Goal: Task Accomplishment & Management: Manage account settings

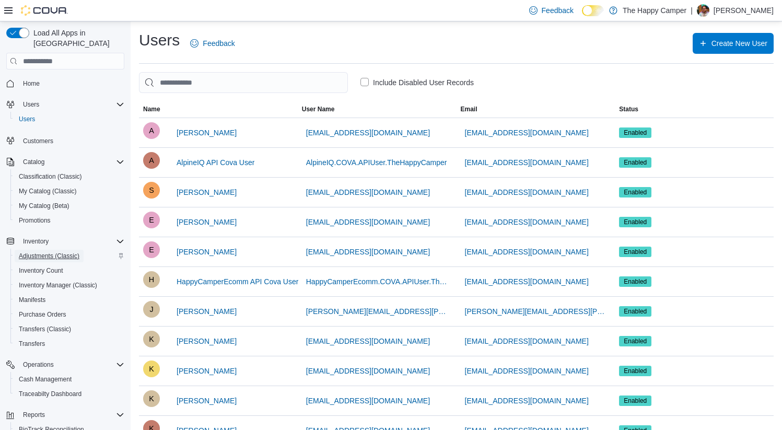
click at [39, 252] on span "Adjustments (Classic)" at bounding box center [49, 256] width 61 height 8
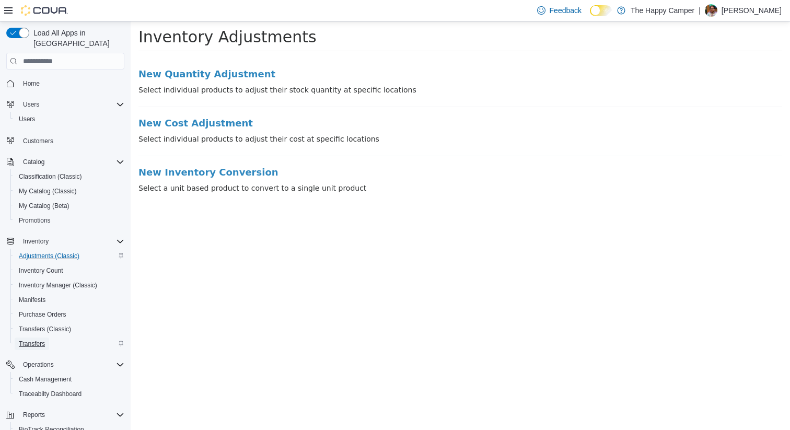
click at [35, 340] on span "Transfers" at bounding box center [32, 344] width 26 height 8
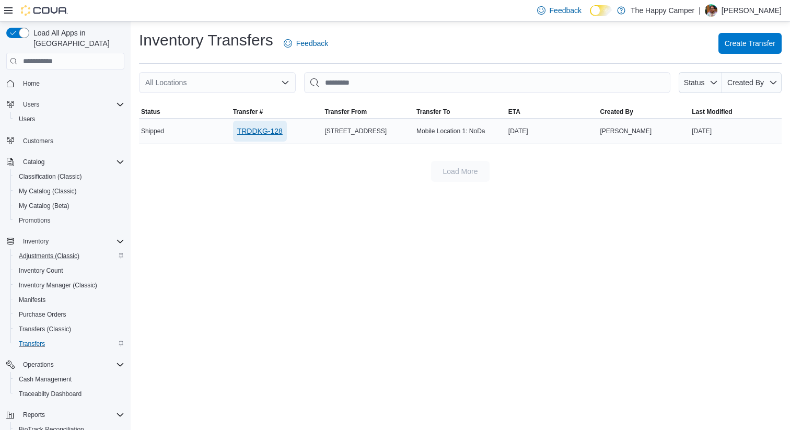
click at [269, 122] on span "TRDDKG-128" at bounding box center [259, 131] width 45 height 21
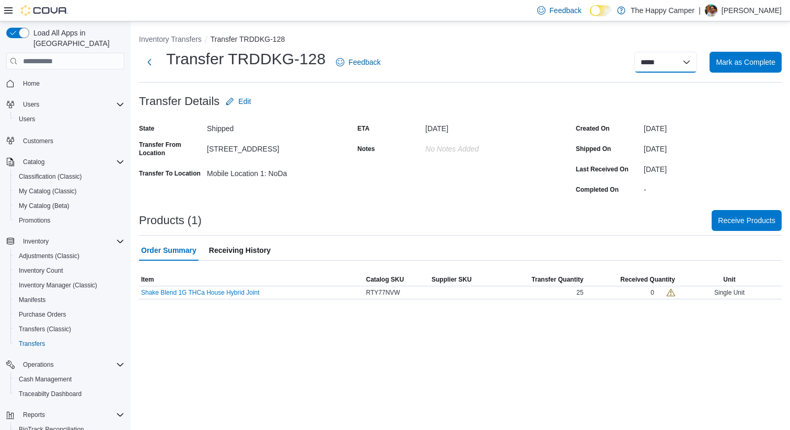
click at [675, 60] on select "**********" at bounding box center [665, 62] width 63 height 21
click at [242, 95] on span "Edit" at bounding box center [238, 101] width 25 height 21
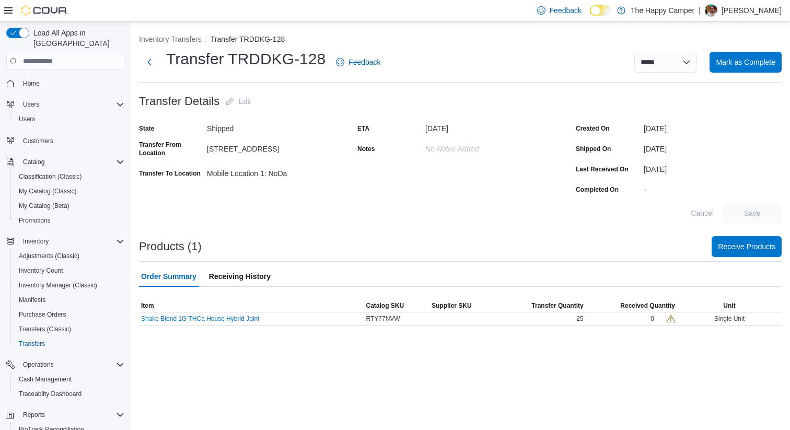
click at [240, 274] on span "Receiving History" at bounding box center [240, 276] width 62 height 21
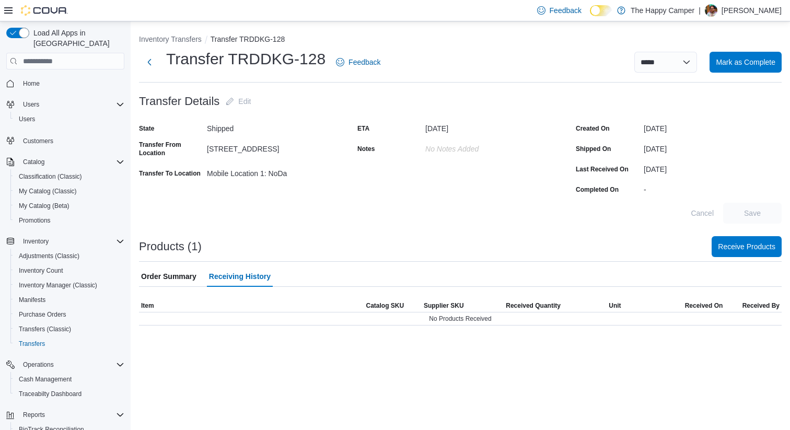
click at [188, 278] on span "Order Summary" at bounding box center [168, 276] width 55 height 21
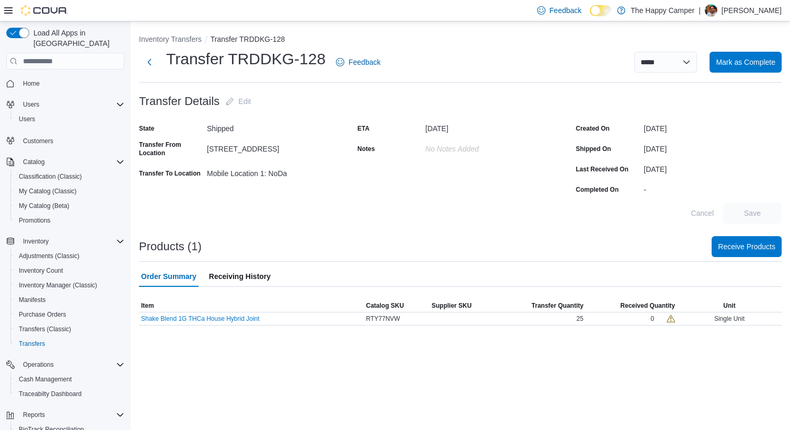
click at [460, 217] on div "Cancel Save" at bounding box center [460, 213] width 642 height 21
click at [665, 60] on select "**********" at bounding box center [665, 62] width 63 height 21
click at [684, 55] on select "**********" at bounding box center [665, 62] width 63 height 21
select select "**********"
click at [634, 52] on select "**********" at bounding box center [665, 62] width 63 height 21
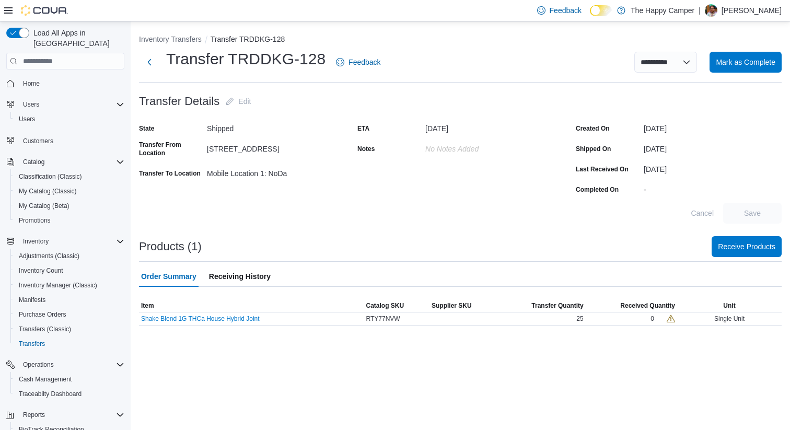
select select
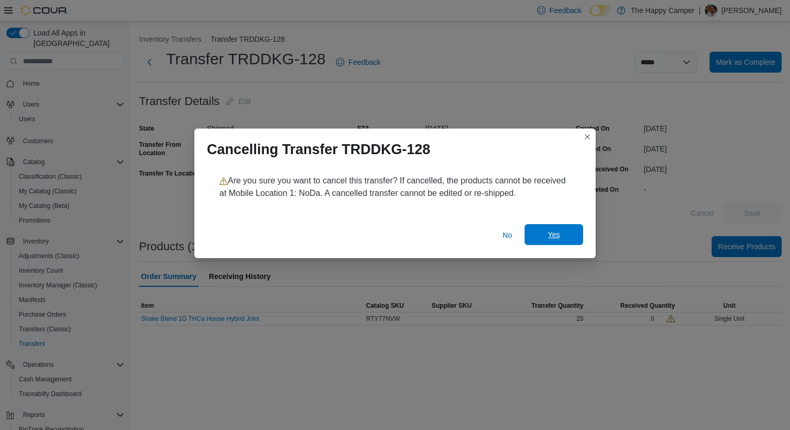
click at [570, 230] on span "Yes" at bounding box center [554, 234] width 46 height 21
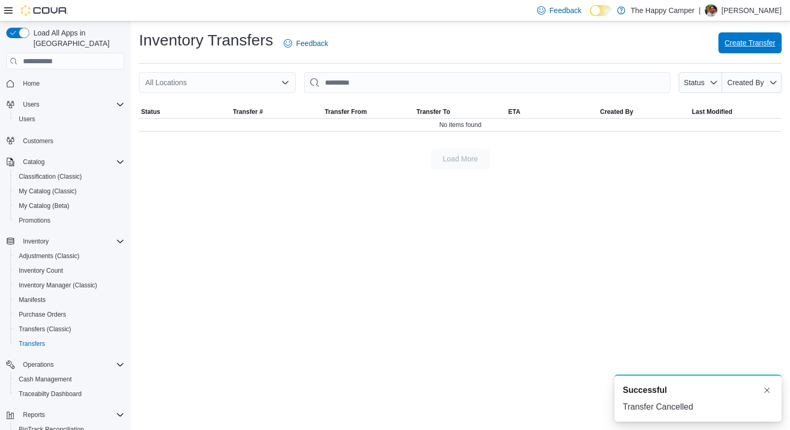
click at [737, 41] on span "Create Transfer" at bounding box center [749, 43] width 51 height 10
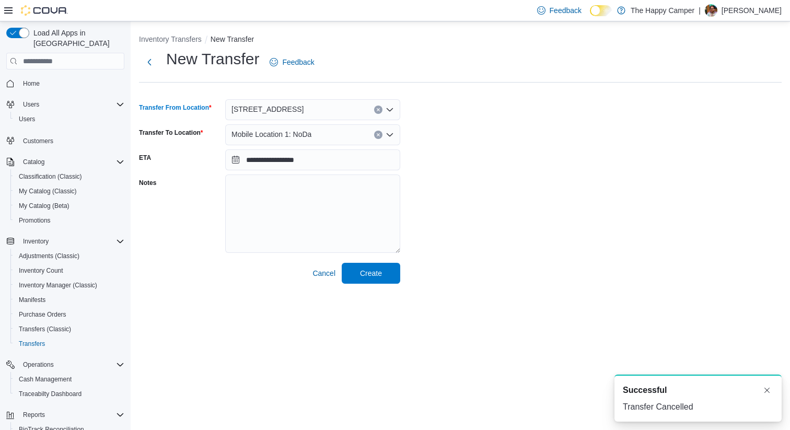
click at [393, 110] on icon "Open list of options" at bounding box center [389, 110] width 8 height 8
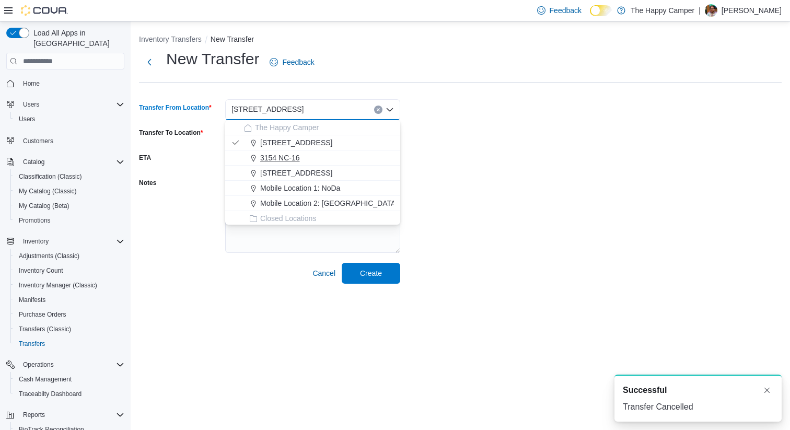
click at [283, 160] on span "3154 NC-16" at bounding box center [280, 158] width 40 height 10
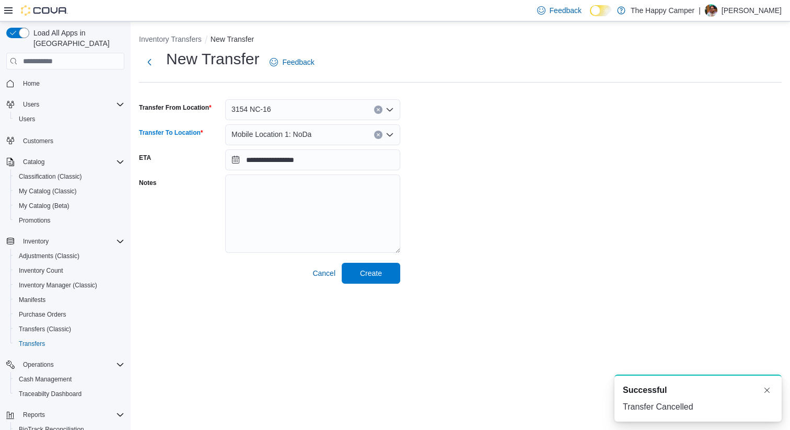
click at [289, 137] on span "Mobile Location 1: NoDa" at bounding box center [271, 134] width 80 height 13
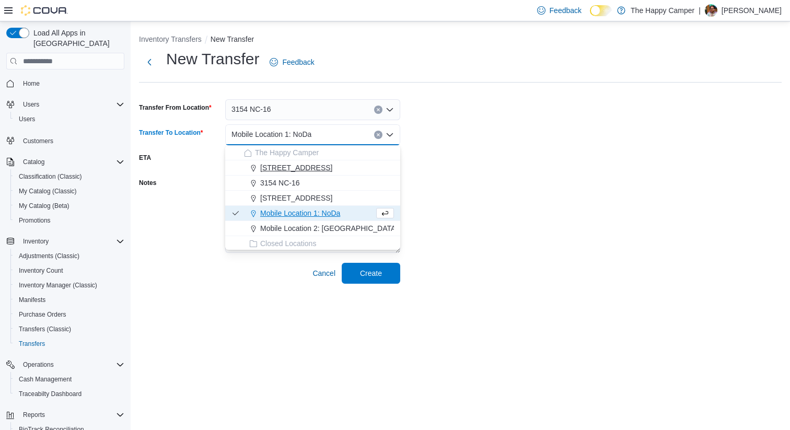
click at [285, 169] on span "2918 North Davidson St" at bounding box center [296, 167] width 72 height 10
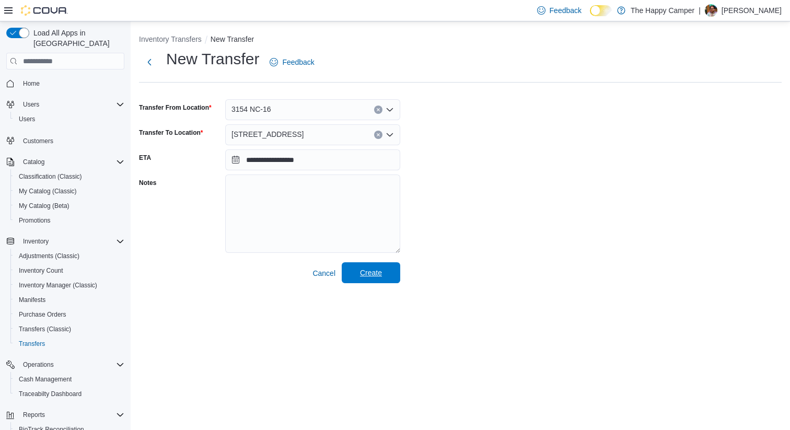
click at [371, 272] on span "Create" at bounding box center [371, 272] width 22 height 10
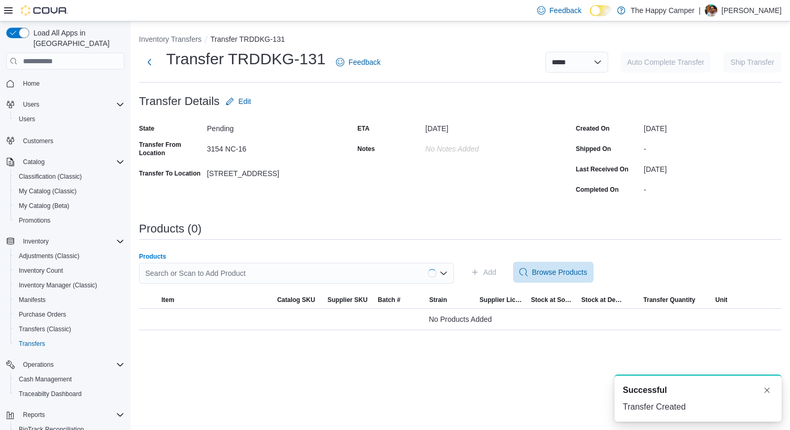
click at [191, 272] on div "Search or Scan to Add Product" at bounding box center [296, 273] width 315 height 21
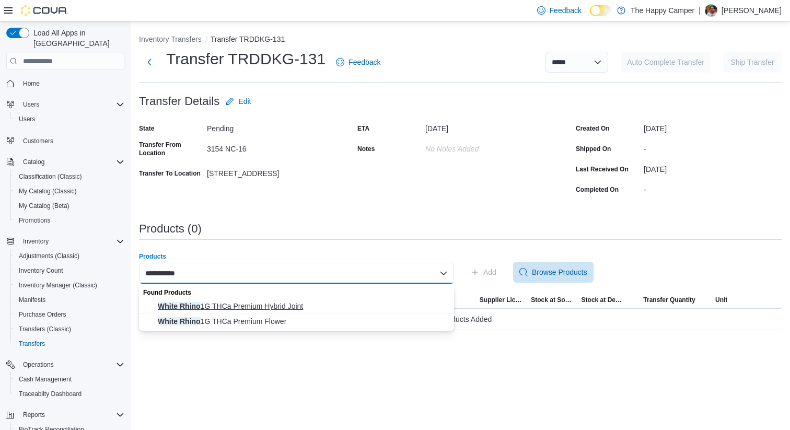
type input "**********"
click at [255, 306] on span "White Rhino 1G THCa Premium Hybrid Joint" at bounding box center [303, 306] width 290 height 10
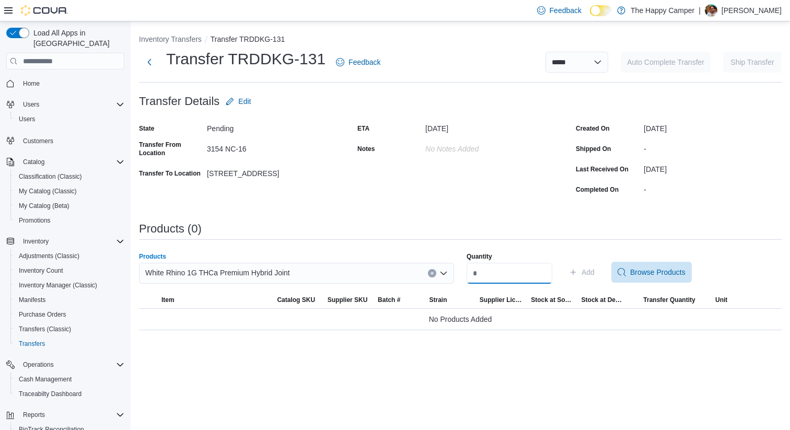
click at [506, 274] on input "Quantity" at bounding box center [509, 273] width 86 height 21
type input "**"
click at [577, 273] on icon "button" at bounding box center [573, 272] width 8 height 8
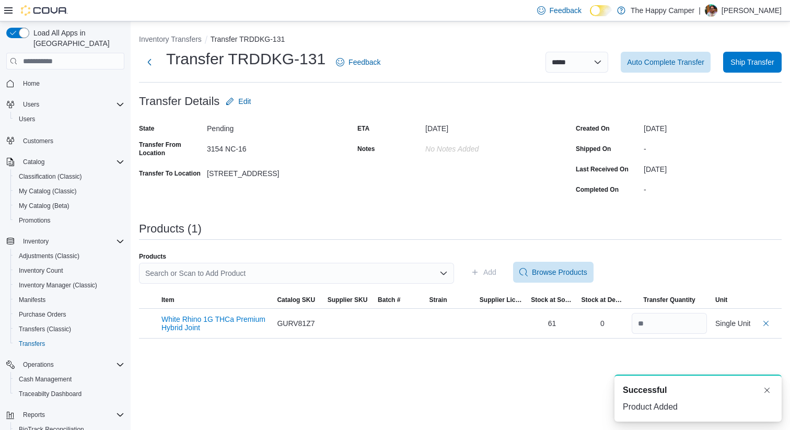
click at [334, 273] on div "Search or Scan to Add Product" at bounding box center [296, 273] width 315 height 21
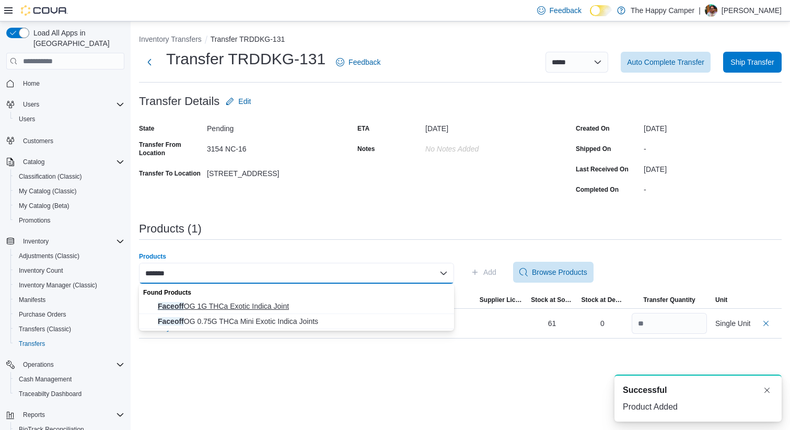
type input "*******"
click at [286, 301] on span "Faceoff OG 1G THCa Exotic Indica Joint" at bounding box center [303, 306] width 290 height 10
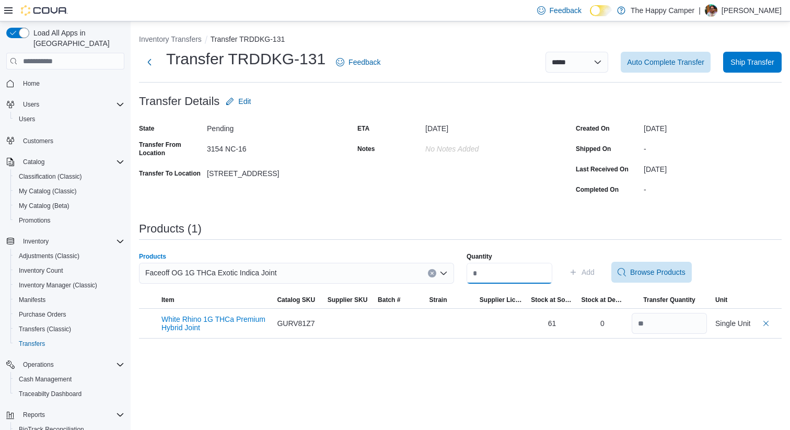
click at [488, 265] on input "Quantity" at bounding box center [509, 273] width 86 height 21
type input "**"
click at [599, 276] on button "Add" at bounding box center [582, 272] width 34 height 21
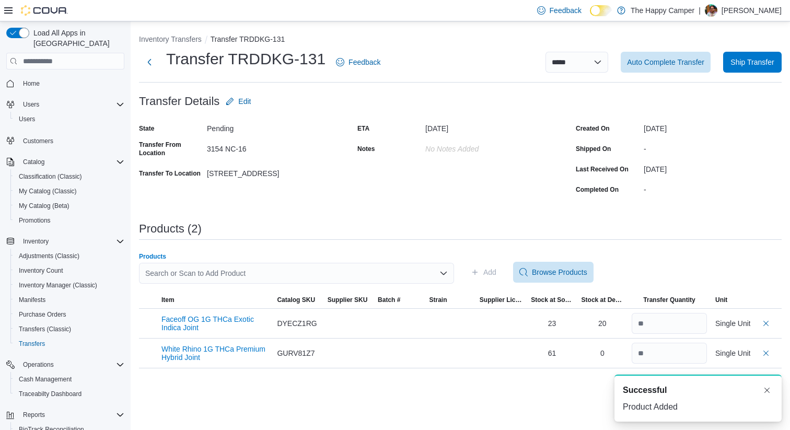
click at [205, 274] on div "Search or Scan to Add Product" at bounding box center [296, 273] width 315 height 21
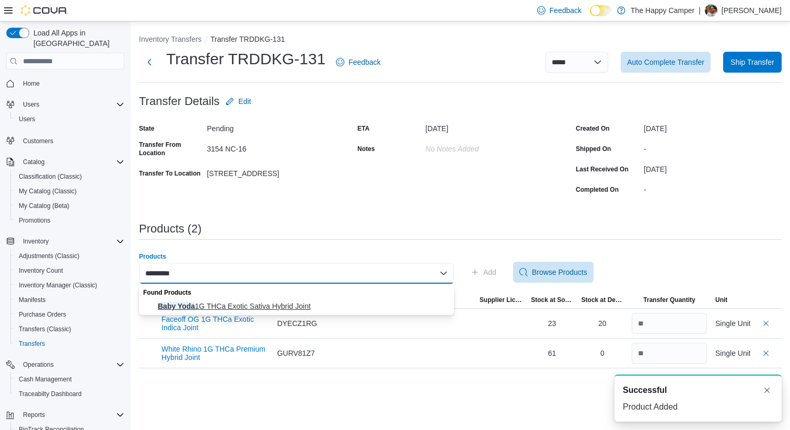
type input "*********"
click at [209, 302] on span "Baby Yoda 1G THCa Exotic Sativa Hybrid Joint" at bounding box center [303, 306] width 290 height 10
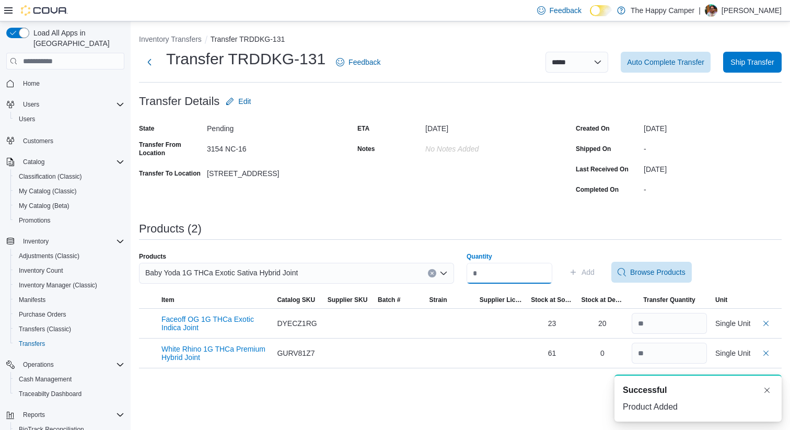
click at [477, 279] on input "Quantity" at bounding box center [509, 273] width 86 height 21
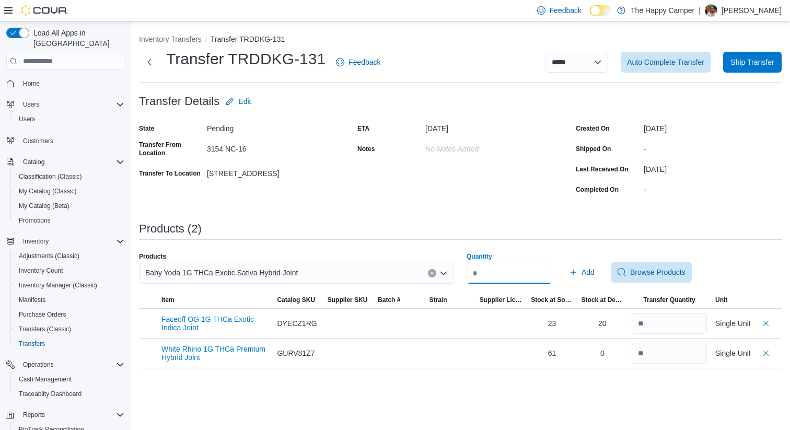
type input "**"
click at [591, 267] on span "Add" at bounding box center [587, 272] width 13 height 10
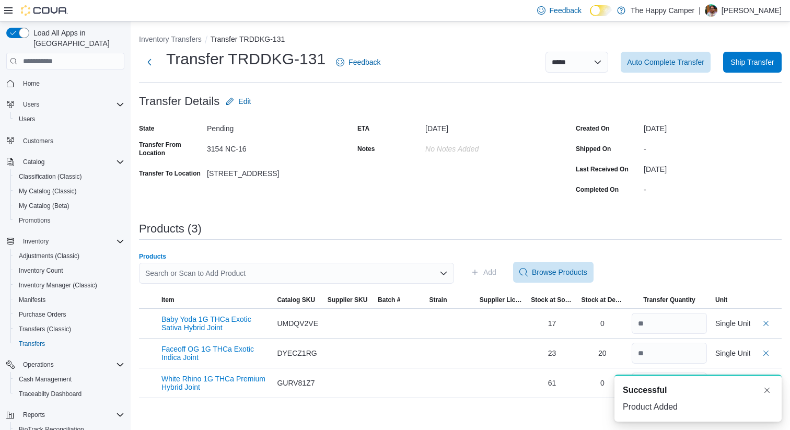
click at [171, 264] on div "Search or Scan to Add Product" at bounding box center [296, 273] width 315 height 21
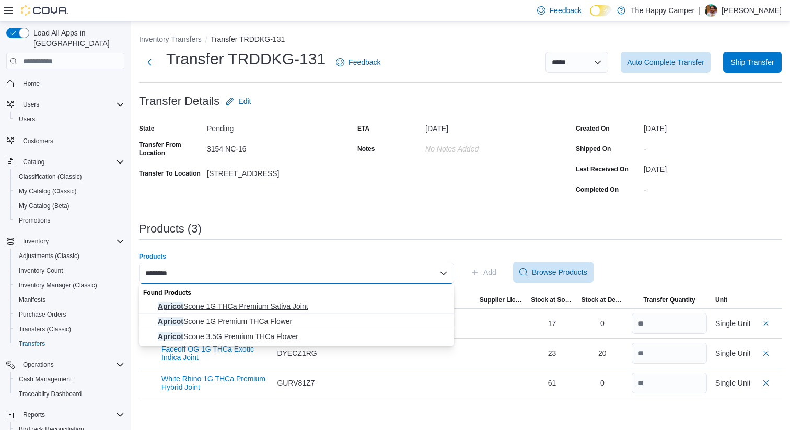
type input "*******"
click at [263, 303] on span "Apricot Scone 1G THCa Premium Sativa Joint" at bounding box center [303, 306] width 290 height 10
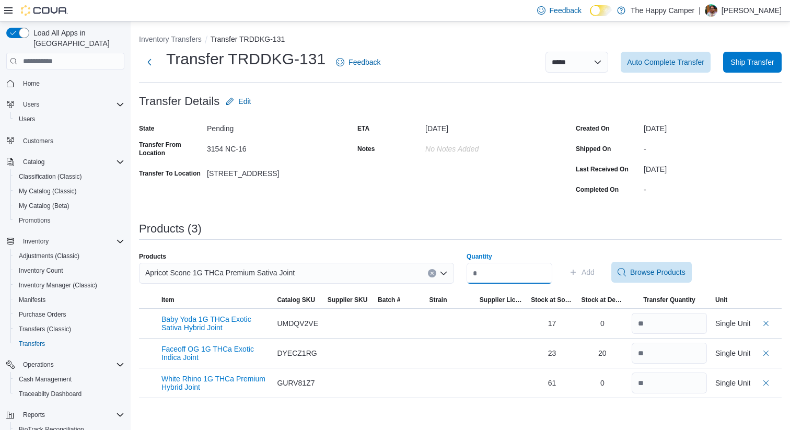
click at [500, 273] on input "Quantity" at bounding box center [509, 273] width 86 height 21
type input "**"
click at [591, 270] on span "Add" at bounding box center [587, 272] width 13 height 10
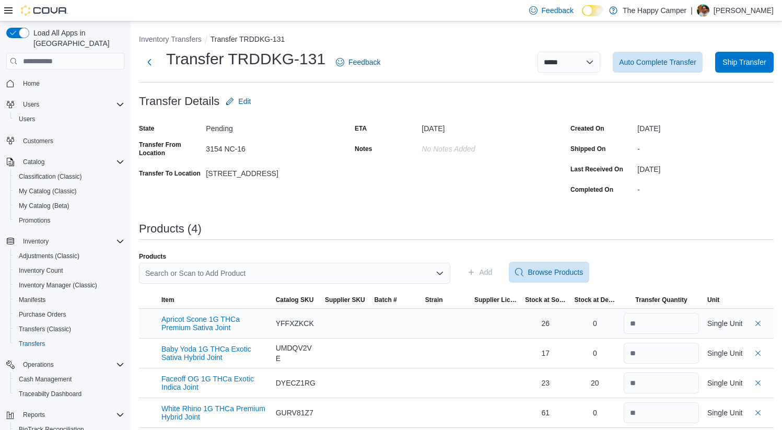
scroll to position [6, 0]
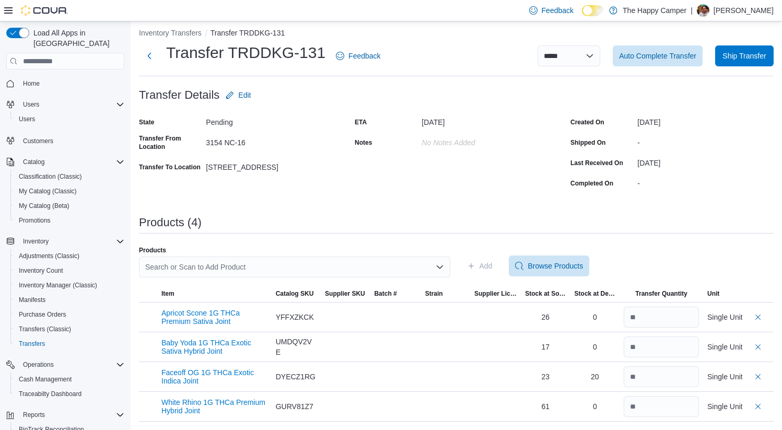
click at [665, 67] on div "**********" at bounding box center [456, 55] width 635 height 27
click at [659, 55] on span "Auto Complete Transfer" at bounding box center [657, 55] width 77 height 10
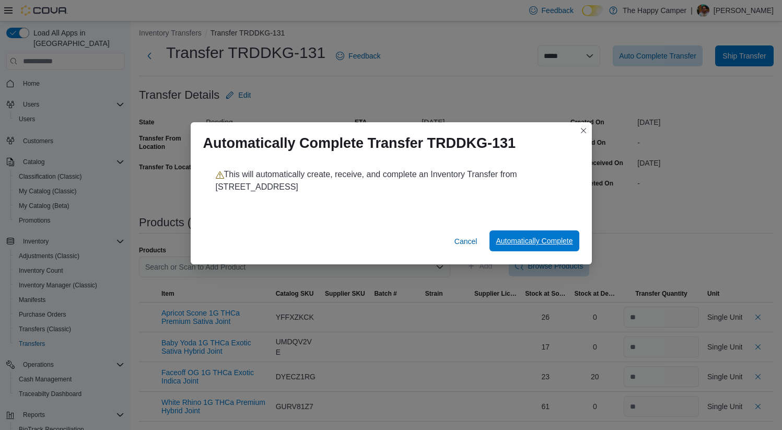
click at [527, 244] on span "Automatically Complete" at bounding box center [534, 241] width 77 height 10
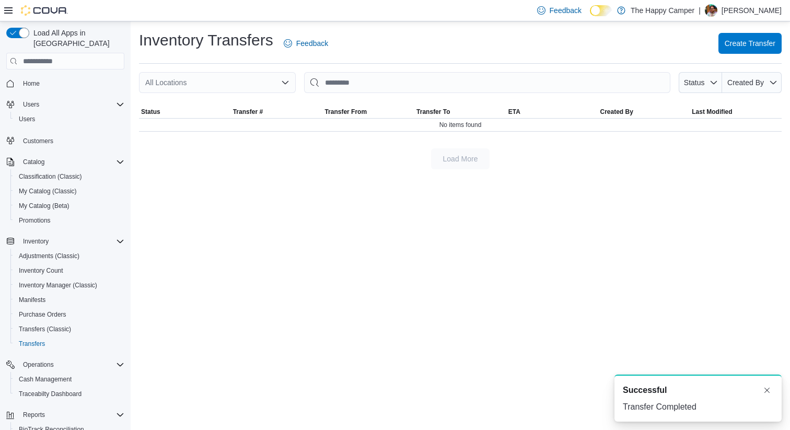
click at [244, 86] on div "All Locations" at bounding box center [217, 82] width 157 height 21
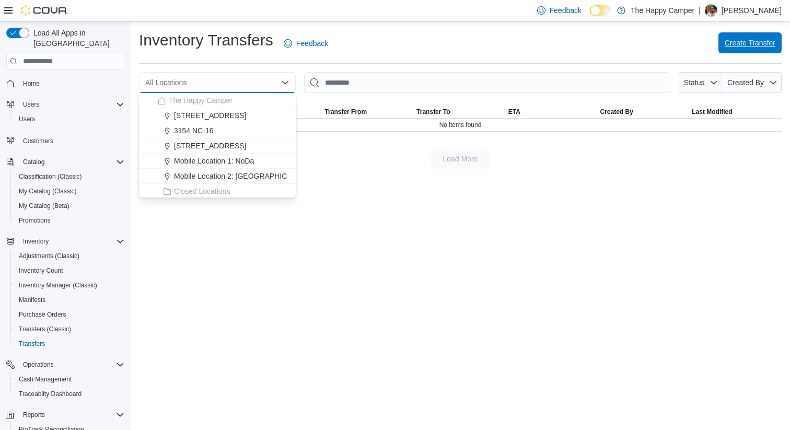
click at [741, 43] on span "Create Transfer" at bounding box center [749, 43] width 51 height 10
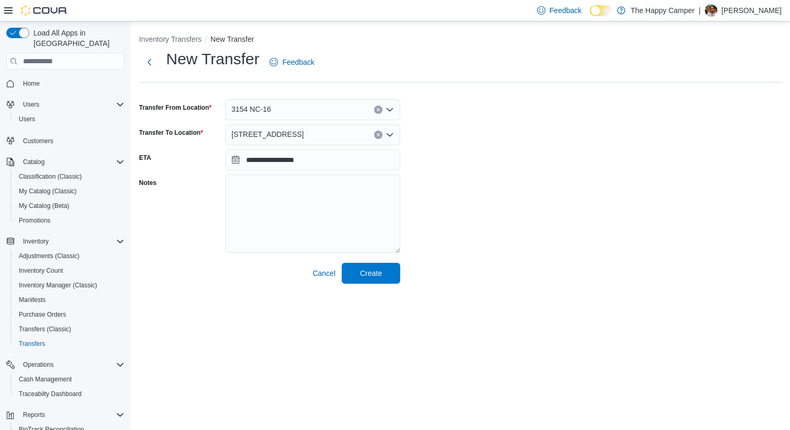
click at [376, 284] on div "**********" at bounding box center [460, 156] width 659 height 271
click at [370, 268] on span "Create" at bounding box center [371, 272] width 46 height 21
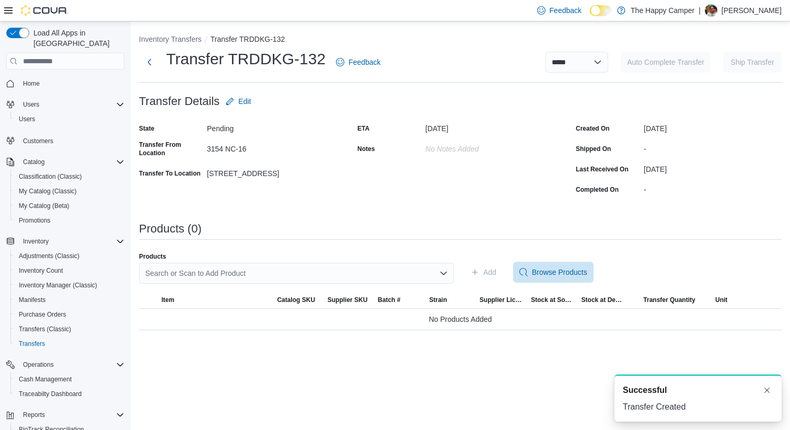
click at [230, 276] on div "Search or Scan to Add Product" at bounding box center [296, 273] width 315 height 21
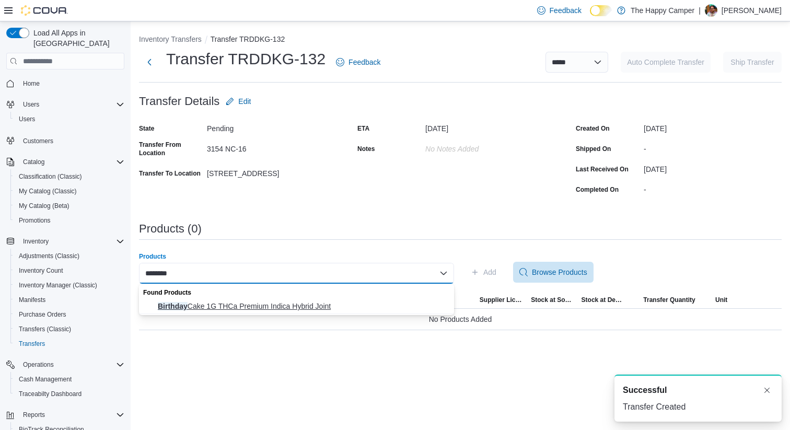
type input "********"
click at [243, 303] on span "Birthday Cake 1G THCa Premium Indica Hybrid Joint" at bounding box center [303, 306] width 290 height 10
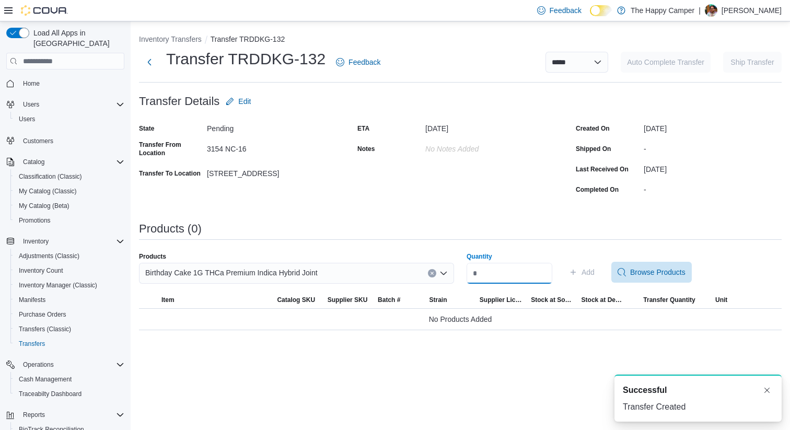
click at [514, 279] on input "Quantity" at bounding box center [509, 273] width 86 height 21
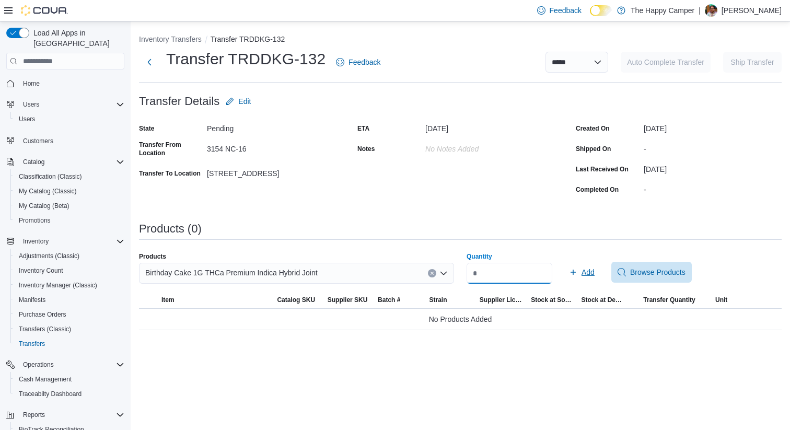
type input "**"
click at [588, 270] on span "Add" at bounding box center [582, 272] width 26 height 21
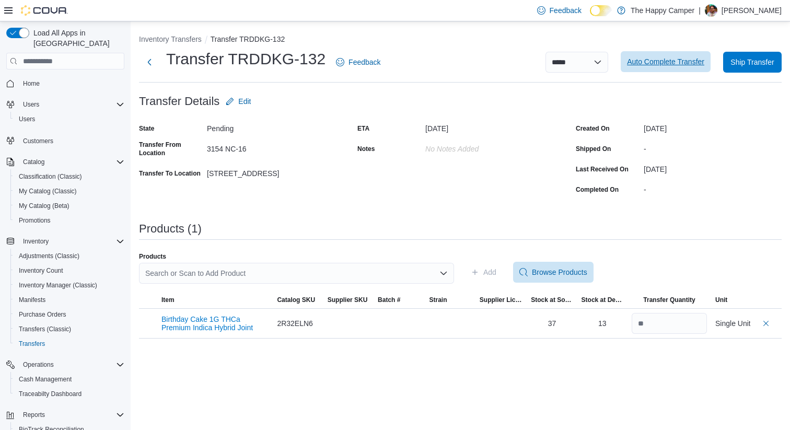
click at [660, 60] on span "Auto Complete Transfer" at bounding box center [665, 61] width 77 height 10
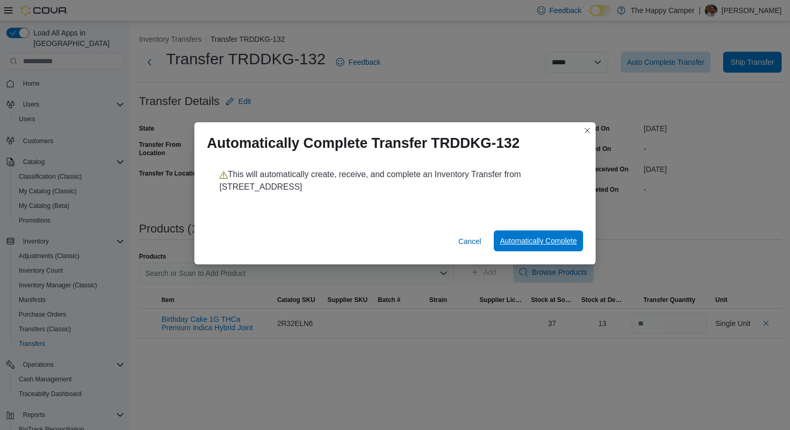
click at [528, 241] on span "Automatically Complete" at bounding box center [538, 241] width 77 height 10
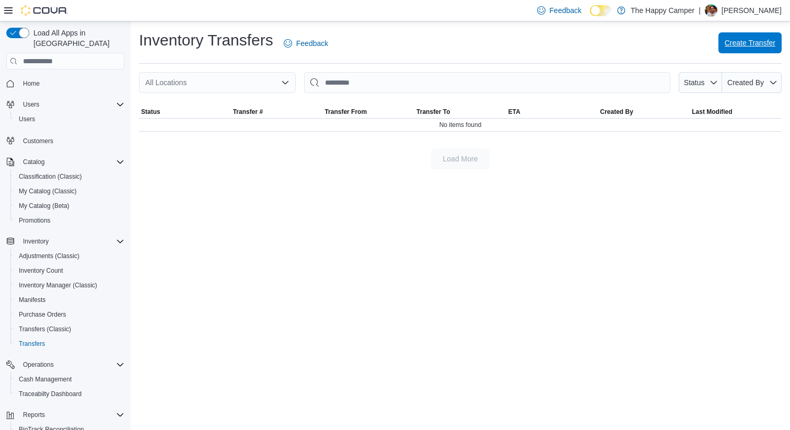
click at [733, 52] on span "Create Transfer" at bounding box center [749, 42] width 51 height 21
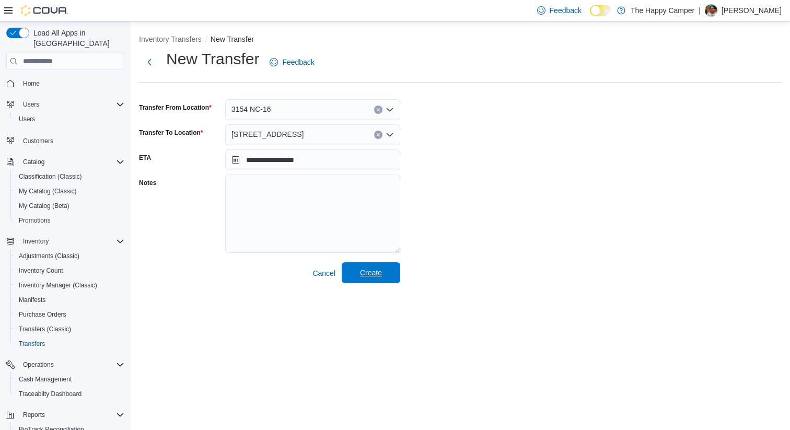
click at [367, 276] on span "Create" at bounding box center [371, 272] width 22 height 10
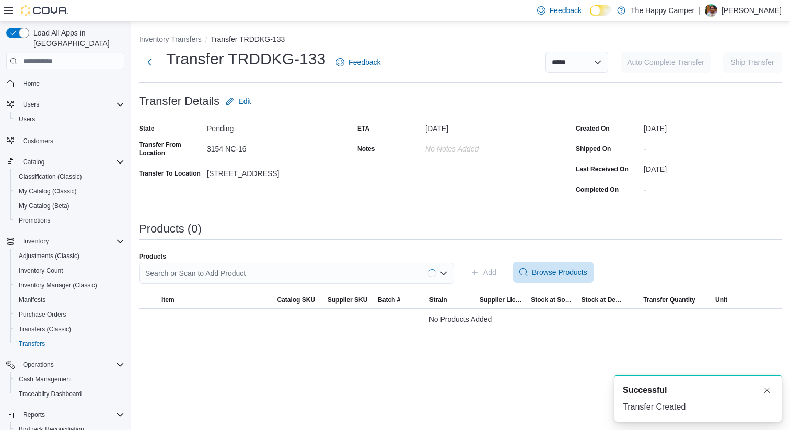
click at [196, 275] on div "Search or Scan to Add Product" at bounding box center [296, 273] width 315 height 21
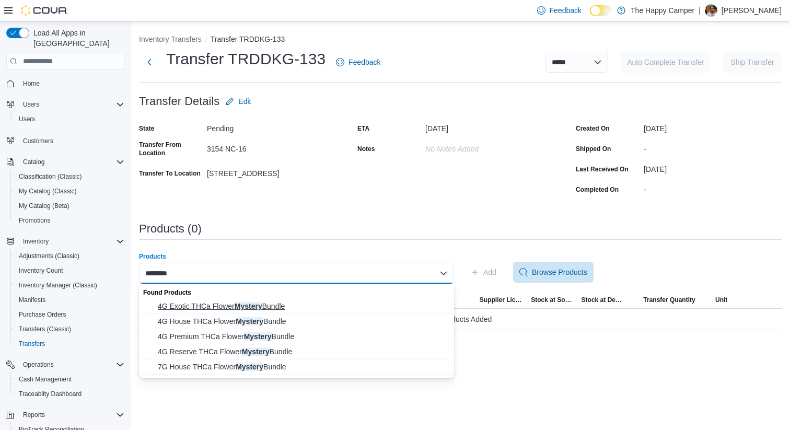
type input "*******"
click at [201, 306] on span "4G Exotic THCa Flower Mystery Bundle" at bounding box center [303, 306] width 290 height 10
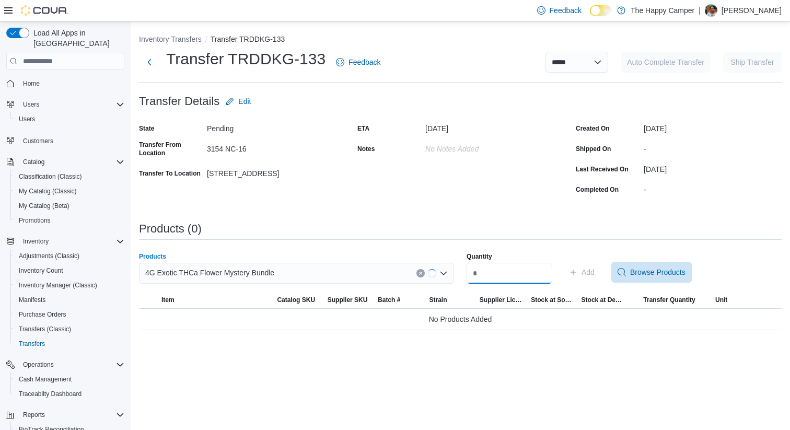
click at [490, 269] on input "Quantity" at bounding box center [509, 273] width 86 height 21
type input "*"
click at [594, 273] on span "Add" at bounding box center [587, 272] width 13 height 10
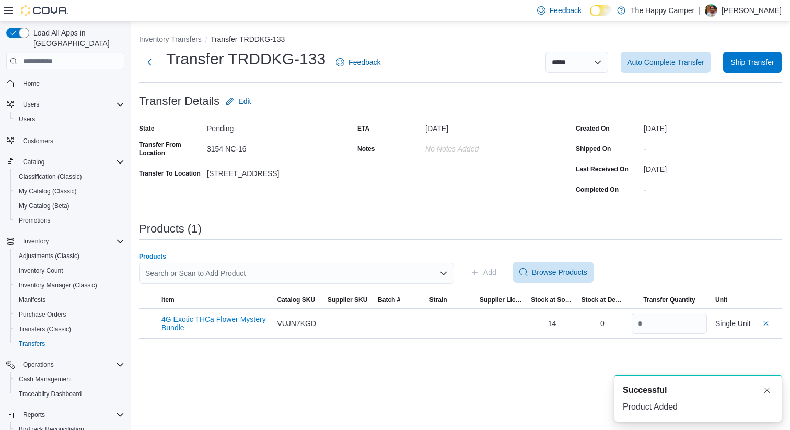
click at [222, 273] on div "Search or Scan to Add Product" at bounding box center [296, 273] width 315 height 21
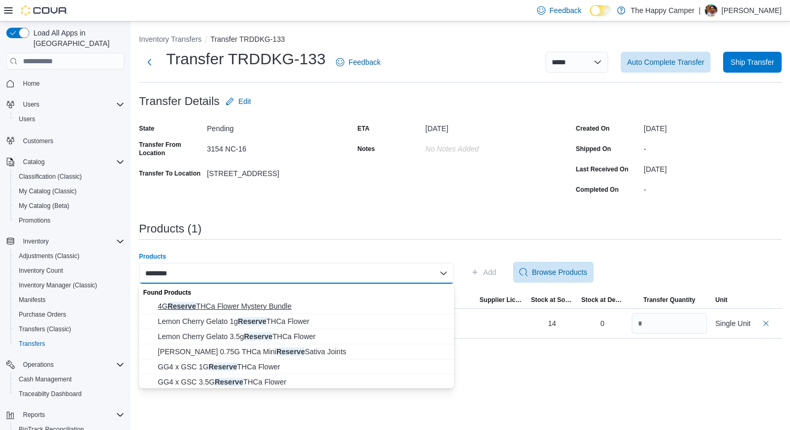
type input "*******"
click at [232, 304] on span "4G Reserve THCa Flower Mystery Bundle" at bounding box center [303, 306] width 290 height 10
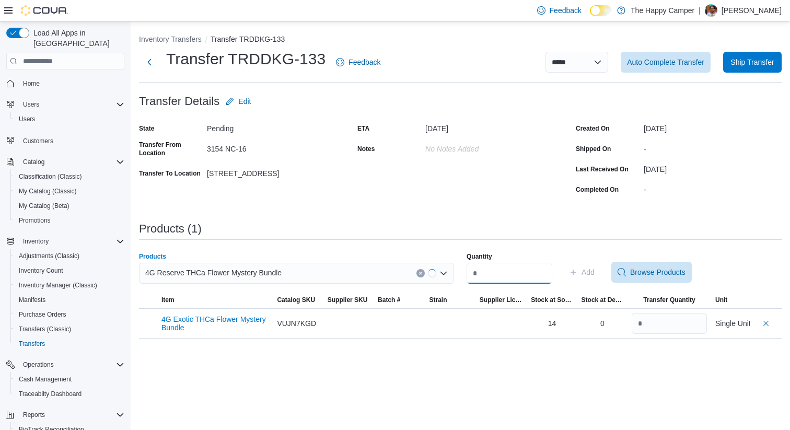
click at [478, 273] on input "Quantity" at bounding box center [509, 273] width 86 height 21
type input "*"
click at [587, 271] on span "Add" at bounding box center [582, 272] width 26 height 21
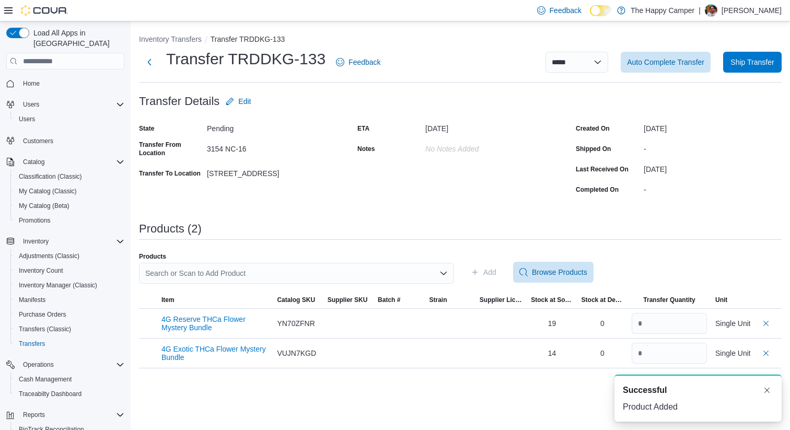
click at [270, 268] on div "Search or Scan to Add Product" at bounding box center [296, 273] width 315 height 21
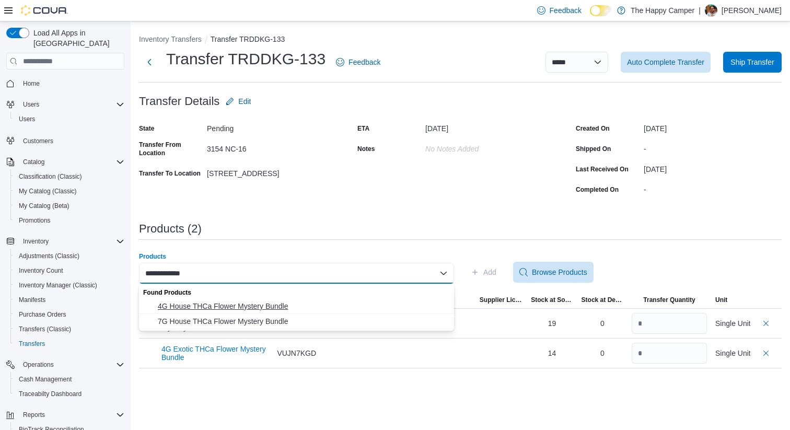
type input "**********"
click at [235, 304] on span "4G House THCa Flower Mystery Bundle" at bounding box center [303, 306] width 290 height 10
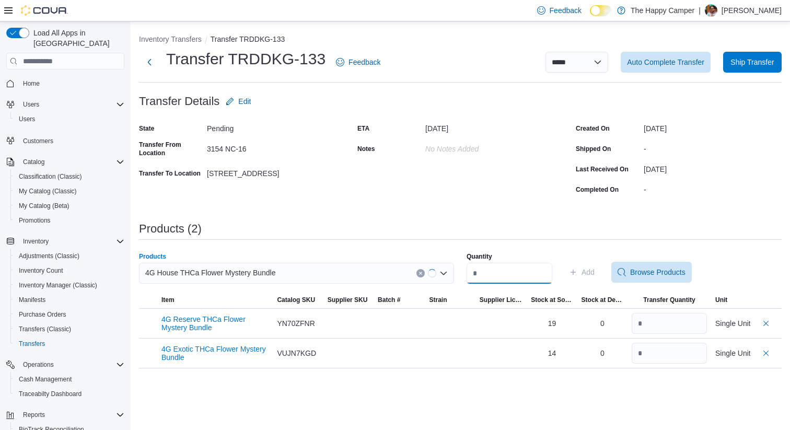
click at [483, 269] on input "Quantity" at bounding box center [509, 273] width 86 height 21
type input "*"
click at [594, 274] on span "Add" at bounding box center [587, 272] width 13 height 10
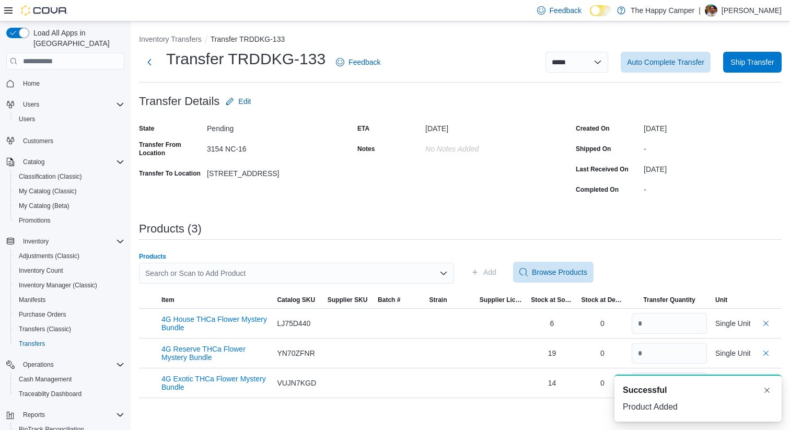
click at [288, 266] on div "Search or Scan to Add Product" at bounding box center [296, 273] width 315 height 21
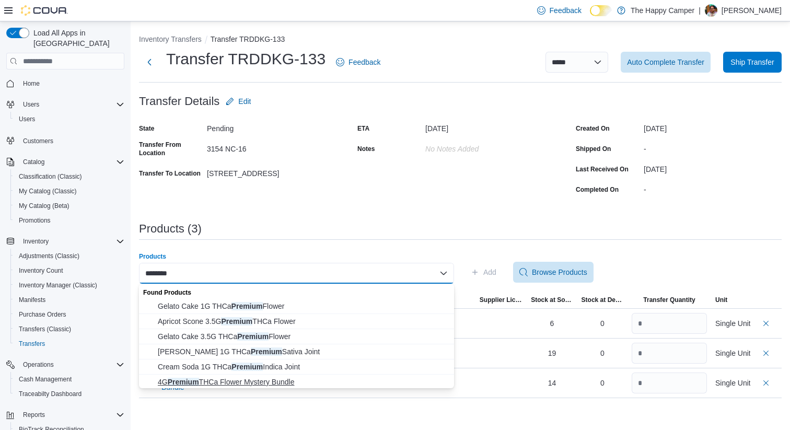
type input "*******"
click at [238, 379] on span "4G Premium THCa Flower Mystery Bundle" at bounding box center [303, 382] width 290 height 10
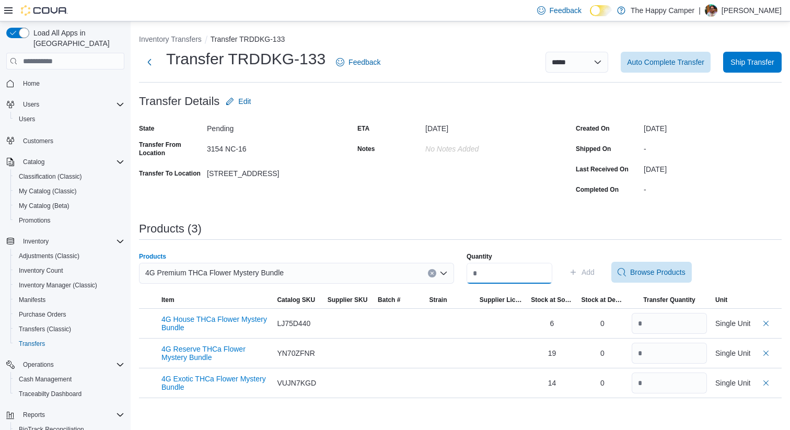
click at [497, 273] on input "Quantity" at bounding box center [509, 273] width 86 height 21
type input "*"
click at [594, 271] on span "Add" at bounding box center [587, 272] width 13 height 10
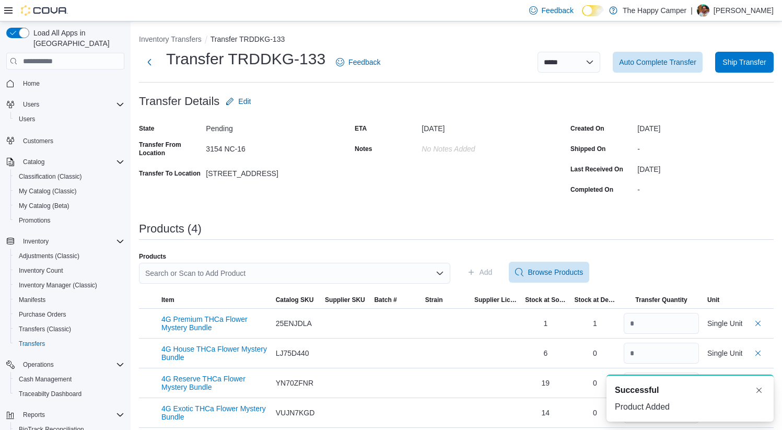
click at [683, 200] on div "**********" at bounding box center [456, 231] width 635 height 394
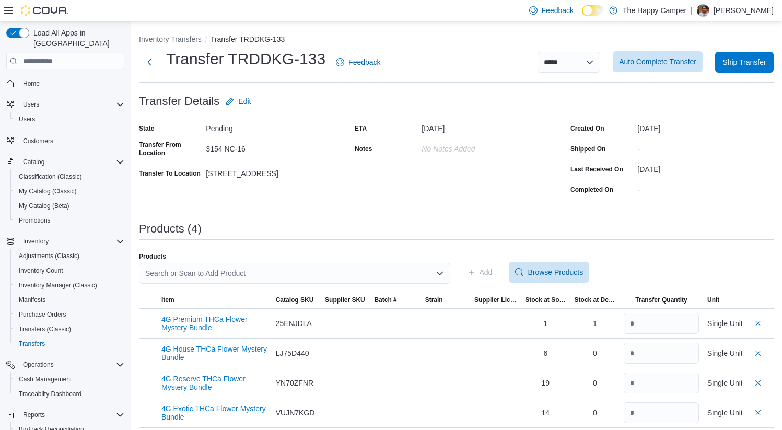
click at [664, 59] on span "Auto Complete Transfer" at bounding box center [657, 61] width 77 height 10
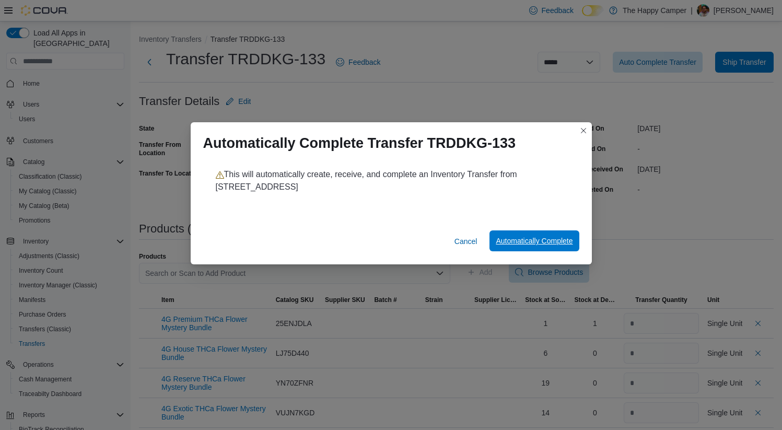
click at [543, 247] on span "Automatically Complete" at bounding box center [534, 240] width 77 height 21
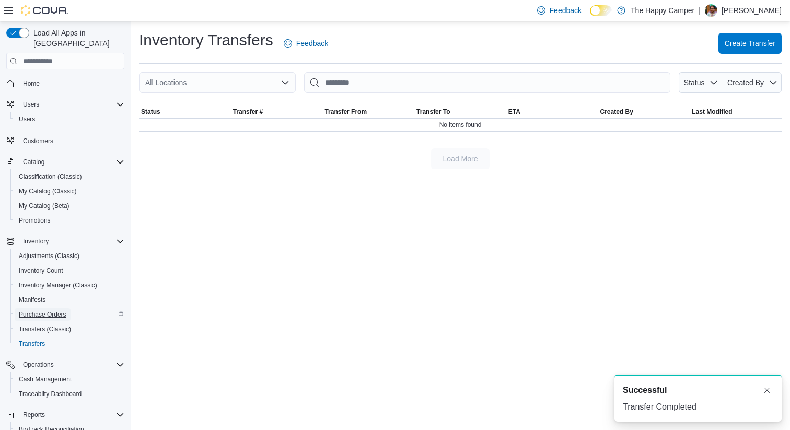
click at [49, 310] on span "Purchase Orders" at bounding box center [43, 314] width 48 height 8
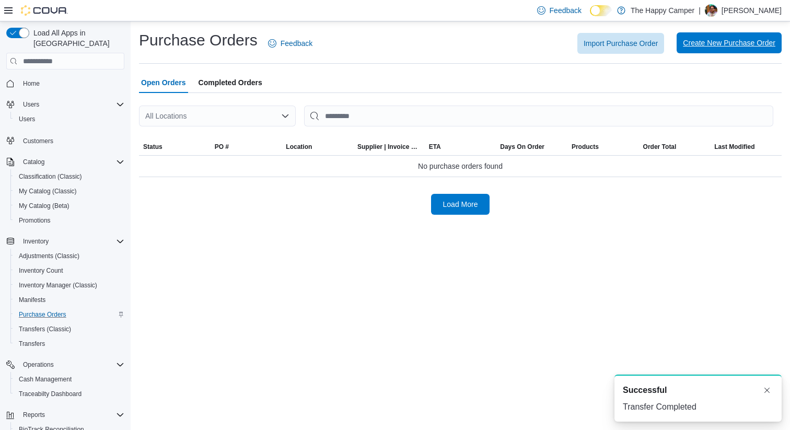
click at [714, 42] on span "Create New Purchase Order" at bounding box center [729, 43] width 92 height 10
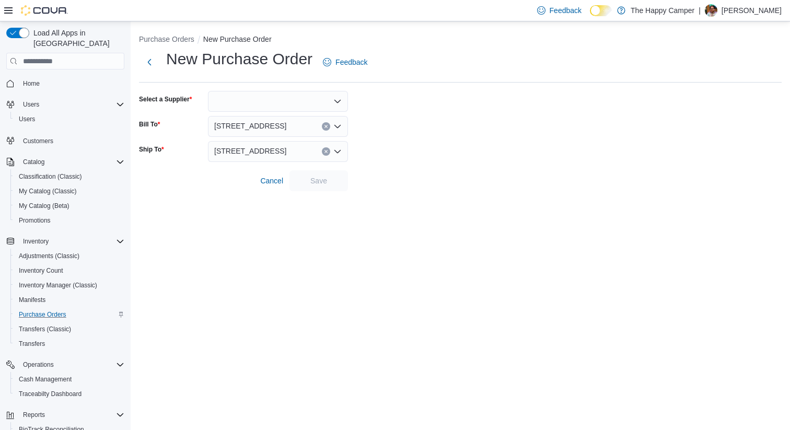
click at [337, 132] on div "2918 North Davidson St" at bounding box center [278, 126] width 140 height 21
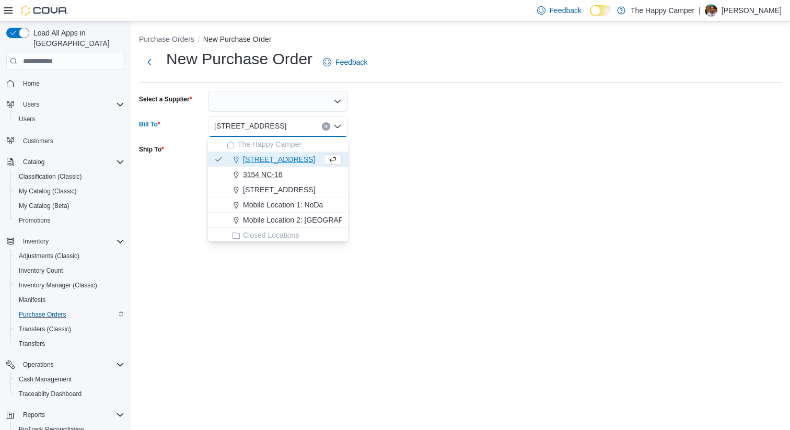
click at [264, 178] on span "3154 NC-16" at bounding box center [263, 174] width 40 height 10
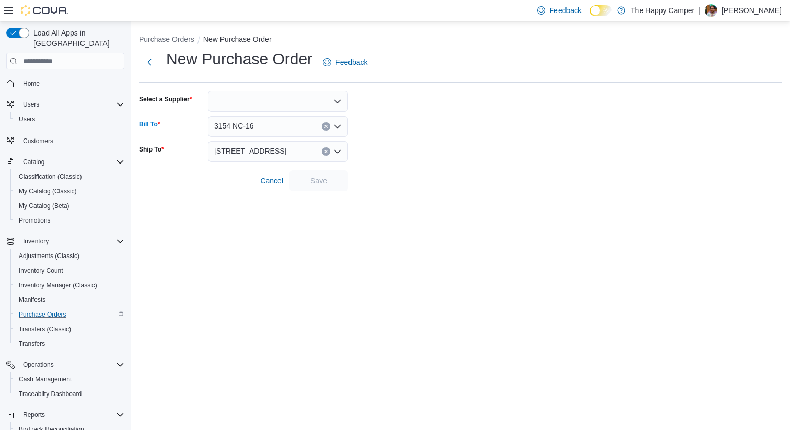
click at [340, 151] on icon "Open list of options" at bounding box center [337, 151] width 6 height 3
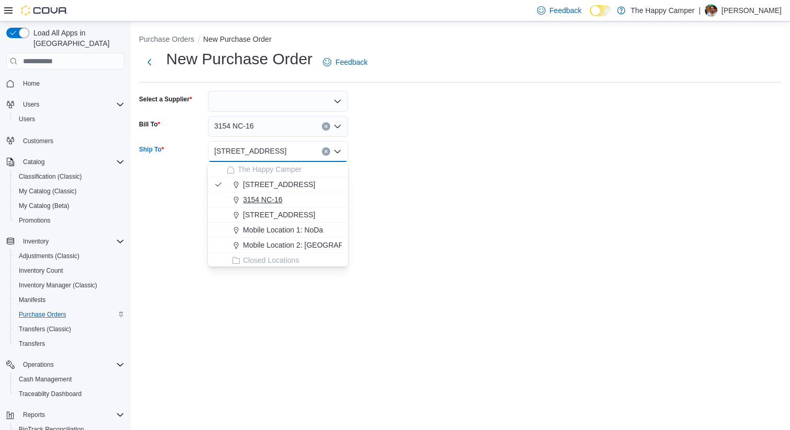
click at [270, 200] on span "3154 NC-16" at bounding box center [263, 199] width 40 height 10
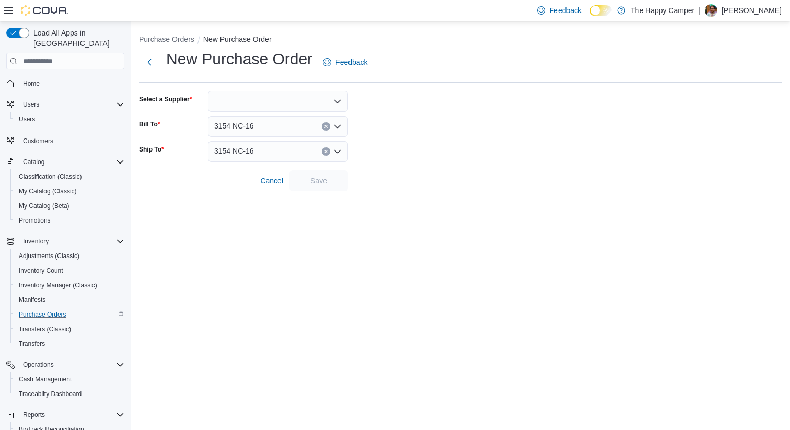
click at [400, 167] on div at bounding box center [460, 166] width 642 height 8
click at [238, 109] on div at bounding box center [278, 101] width 140 height 21
type input "****"
click at [245, 120] on span "SMFG LLC" at bounding box center [284, 119] width 115 height 10
click at [322, 177] on span "Save" at bounding box center [318, 180] width 17 height 10
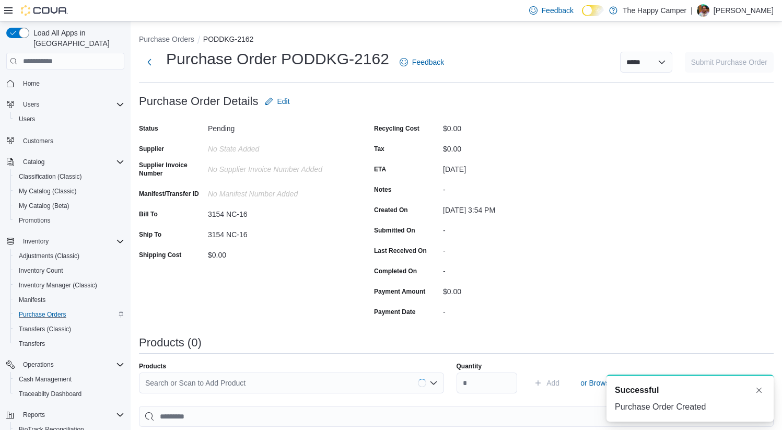
click at [234, 381] on div "Search or Scan to Add Product" at bounding box center [291, 382] width 305 height 21
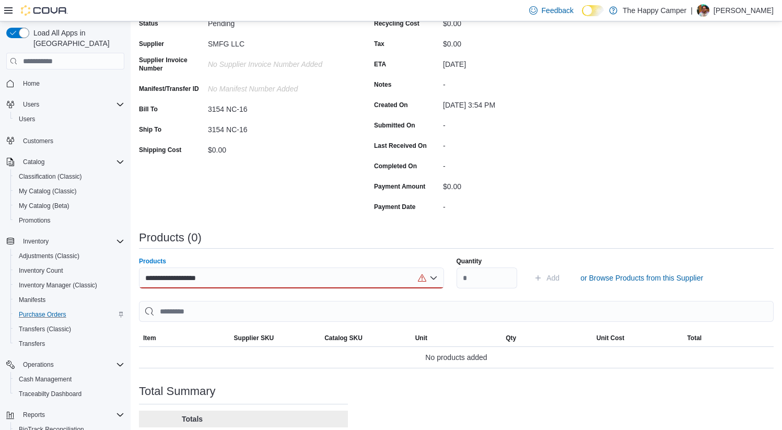
scroll to position [119, 0]
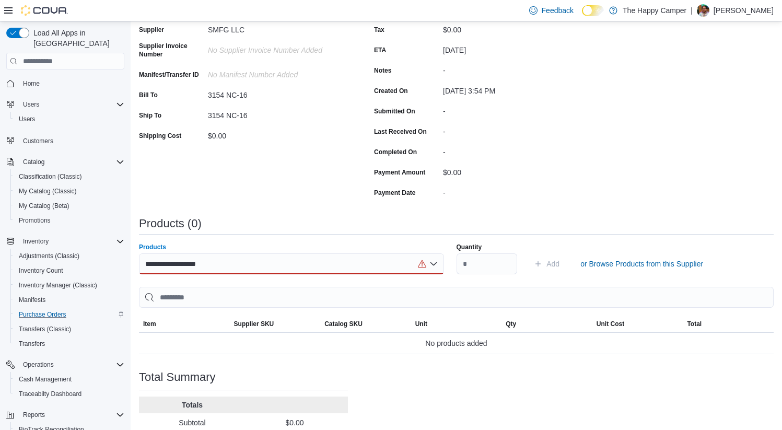
click at [227, 259] on div "**********" at bounding box center [291, 263] width 305 height 21
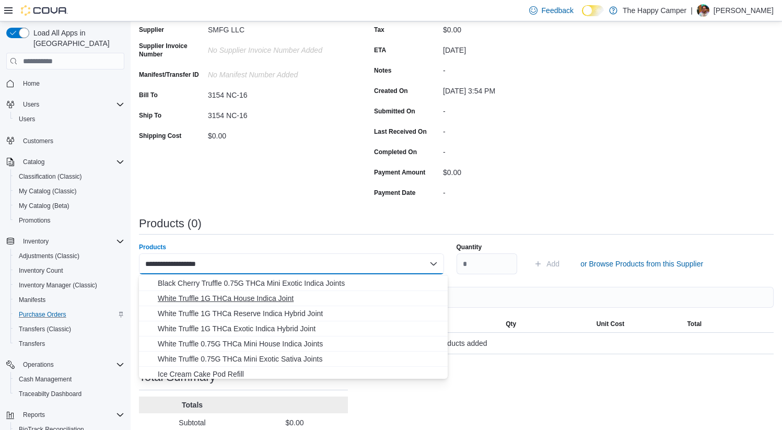
scroll to position [66, 0]
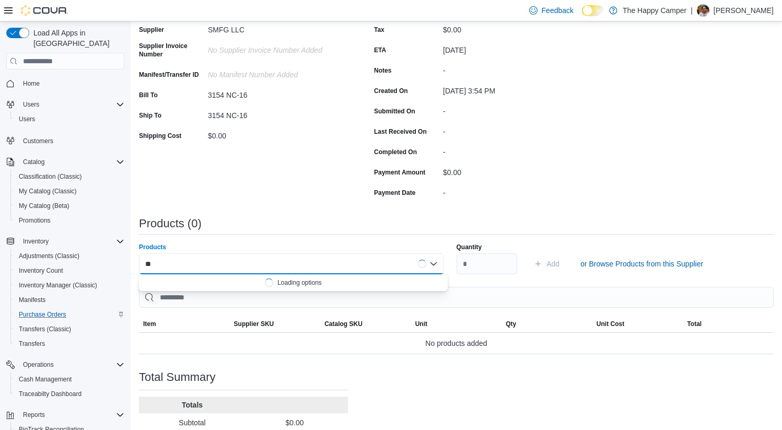
type input "*"
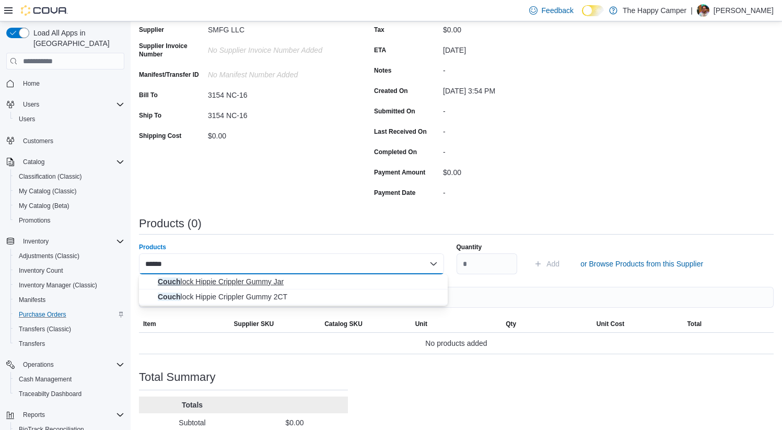
type input "*****"
click at [267, 278] on span "Couch lock Hippie Crippler Gummy Jar" at bounding box center [300, 281] width 284 height 10
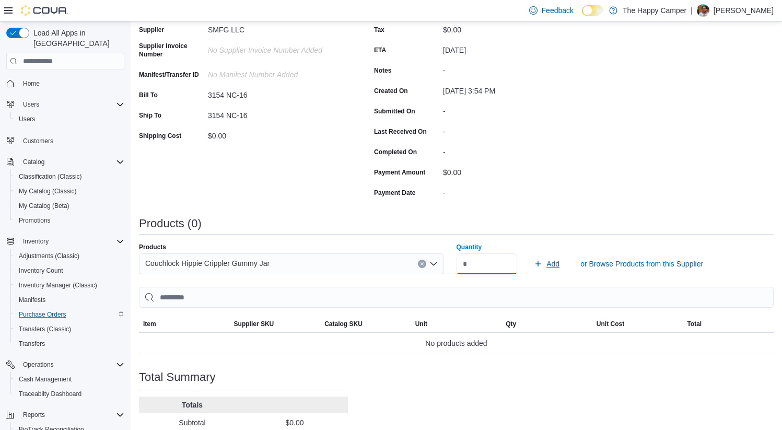
type input "*"
click at [557, 264] on span "Add" at bounding box center [552, 264] width 13 height 10
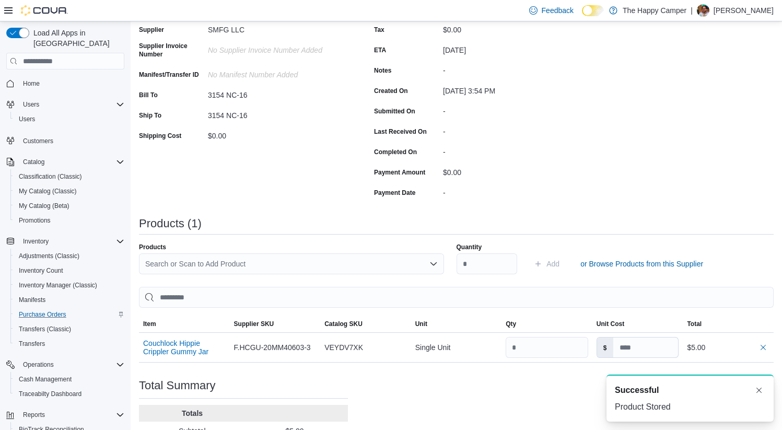
scroll to position [0, 0]
click at [268, 267] on div "Search or Scan to Add Product" at bounding box center [291, 263] width 305 height 21
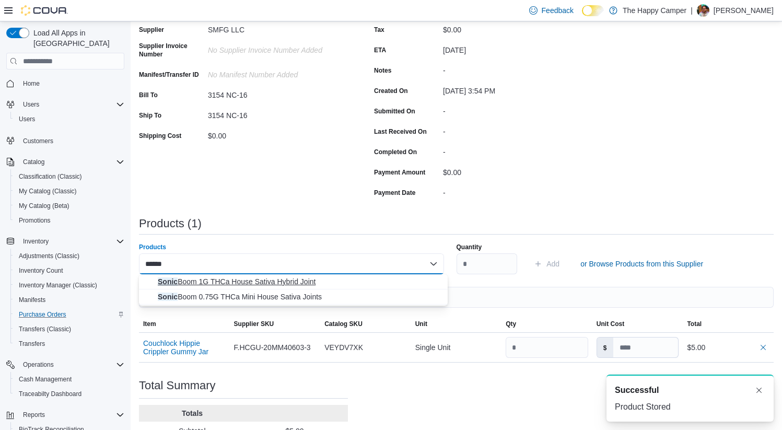
type input "*****"
click at [278, 280] on span "Sonic Boom 1G THCa House Sativa Hybrid Joint" at bounding box center [300, 281] width 284 height 10
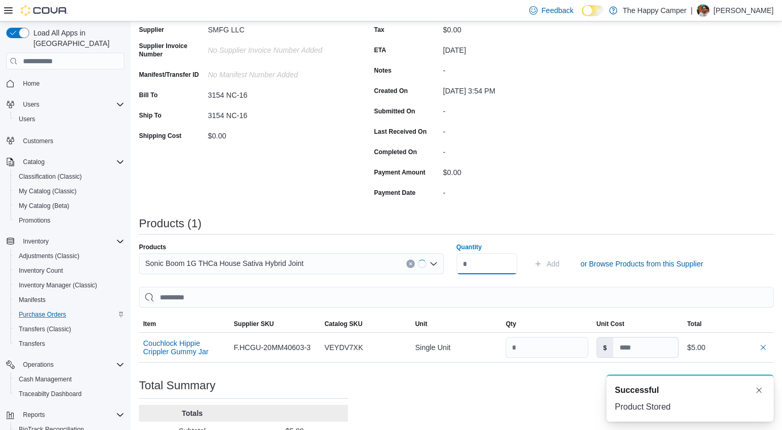
click at [472, 259] on input "Quantity" at bounding box center [487, 263] width 61 height 21
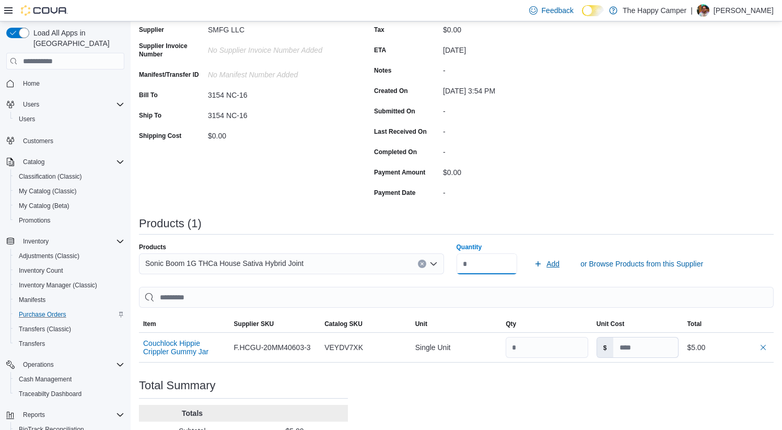
type input "**"
click at [552, 269] on span "Add" at bounding box center [547, 263] width 26 height 21
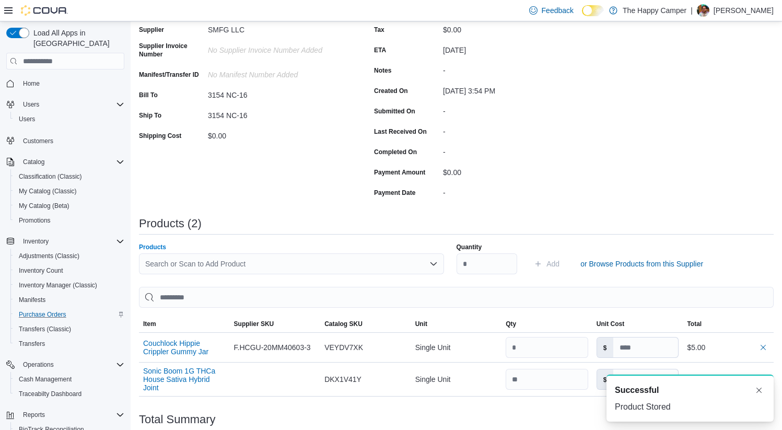
click at [206, 263] on div "Search or Scan to Add Product" at bounding box center [291, 263] width 305 height 21
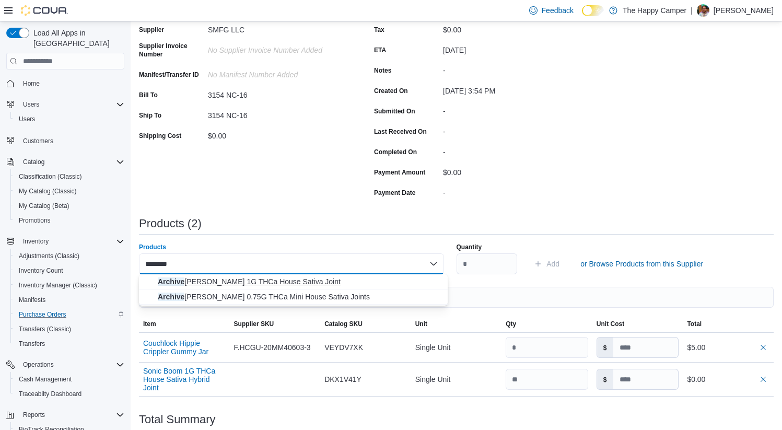
type input "*******"
click at [237, 280] on span "Archive Runtz 1G THCa House Sativa Joint" at bounding box center [300, 281] width 284 height 10
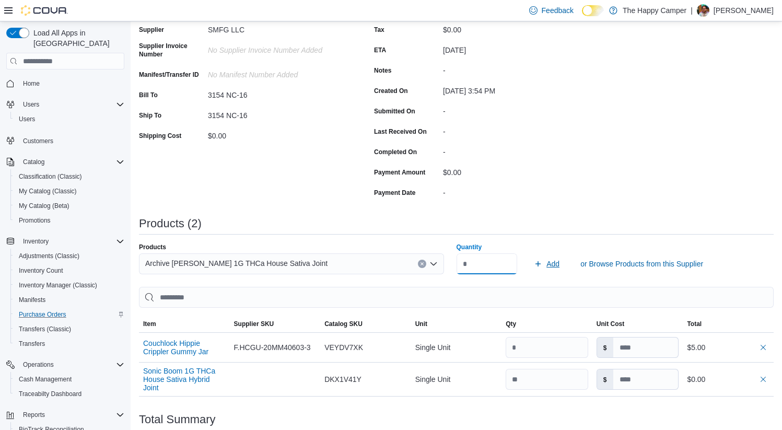
type input "**"
click at [554, 259] on span "Add" at bounding box center [552, 264] width 13 height 10
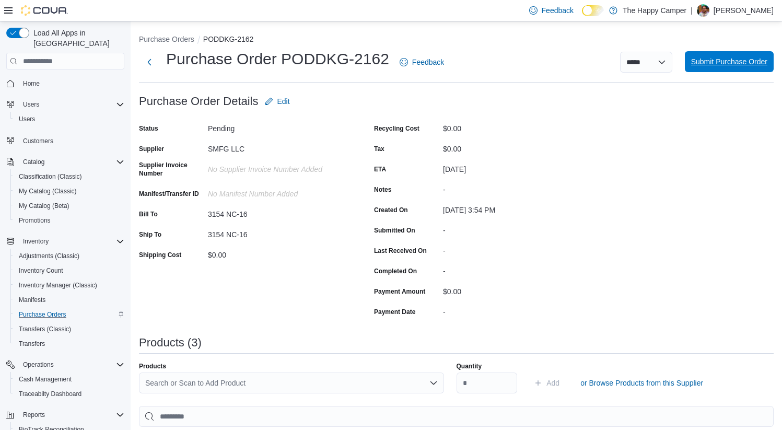
click at [735, 67] on span "Submit Purchase Order" at bounding box center [729, 61] width 76 height 10
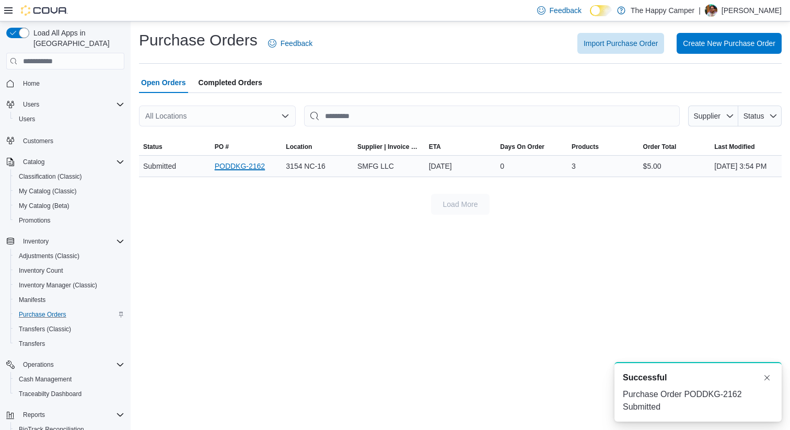
click at [241, 171] on link "PODDKG-2162" at bounding box center [240, 166] width 50 height 13
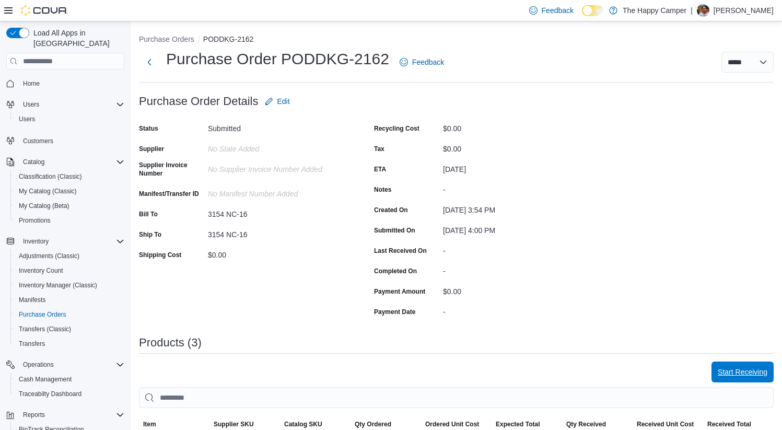
click at [746, 369] on span "Start Receiving" at bounding box center [743, 372] width 50 height 10
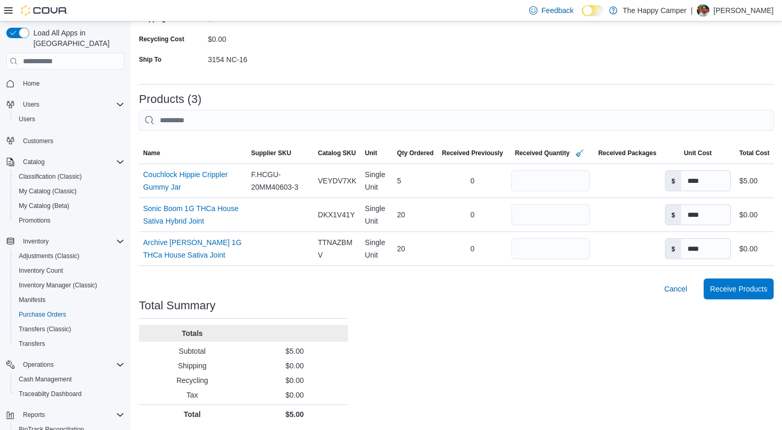
scroll to position [173, 0]
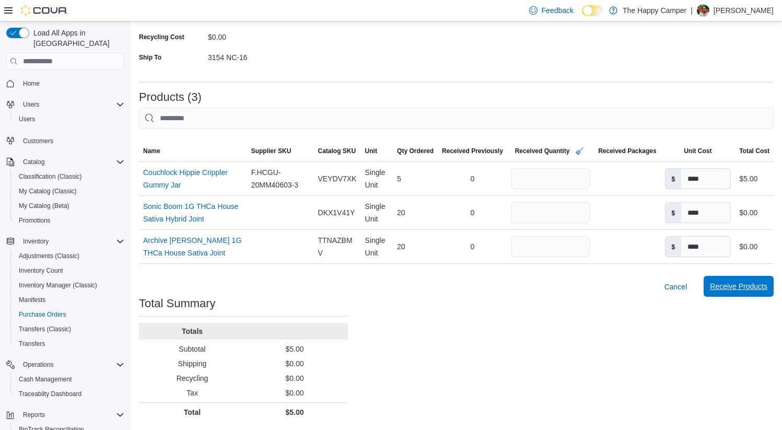
click at [729, 284] on span "Receive Products" at bounding box center [738, 286] width 57 height 10
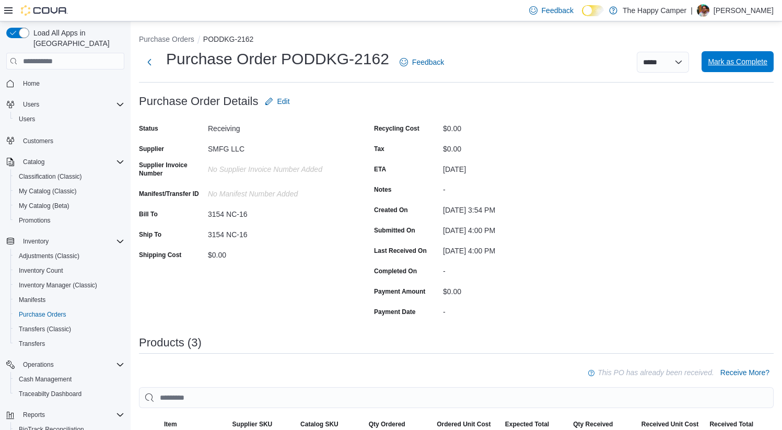
click at [734, 52] on span "Mark as Complete" at bounding box center [738, 61] width 60 height 21
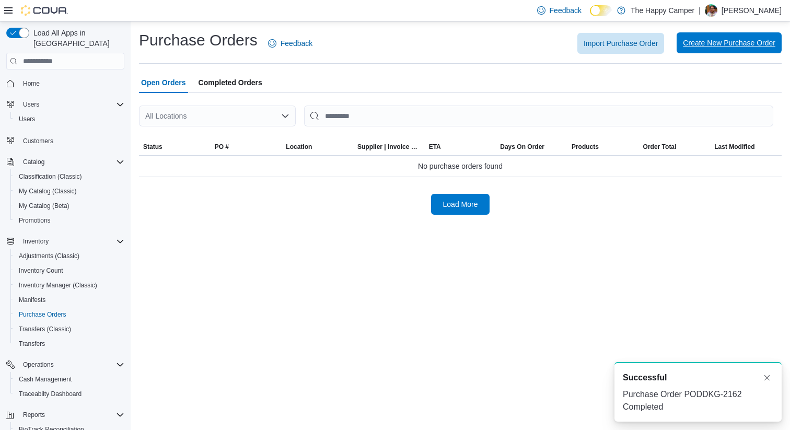
click at [718, 36] on span "Create New Purchase Order" at bounding box center [729, 42] width 92 height 21
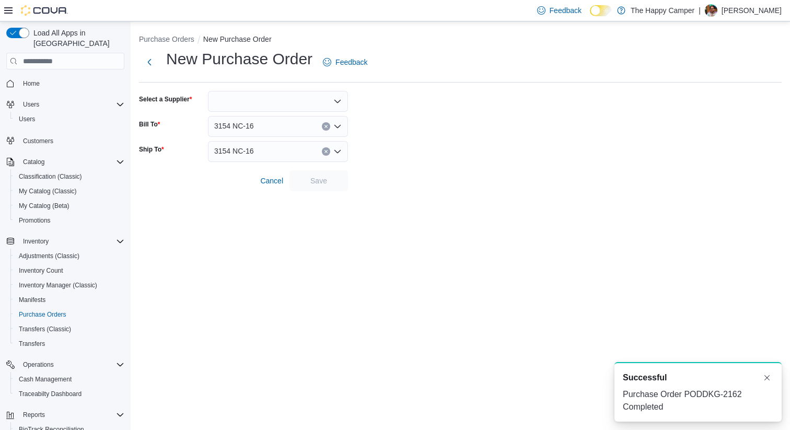
click at [261, 100] on div at bounding box center [278, 101] width 140 height 21
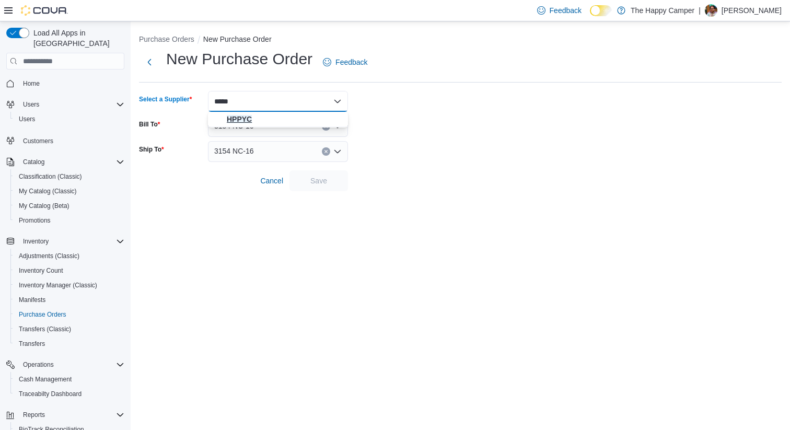
type input "*****"
click at [242, 113] on button "HPPYC" at bounding box center [278, 119] width 140 height 15
click at [313, 177] on span "Save" at bounding box center [318, 180] width 17 height 10
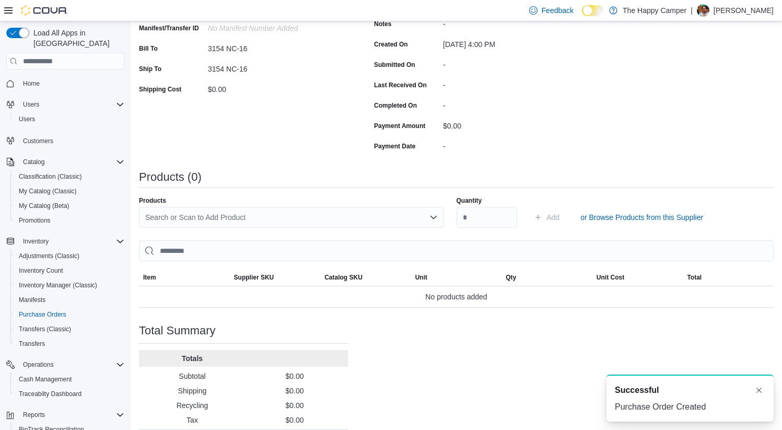
scroll to position [193, 0]
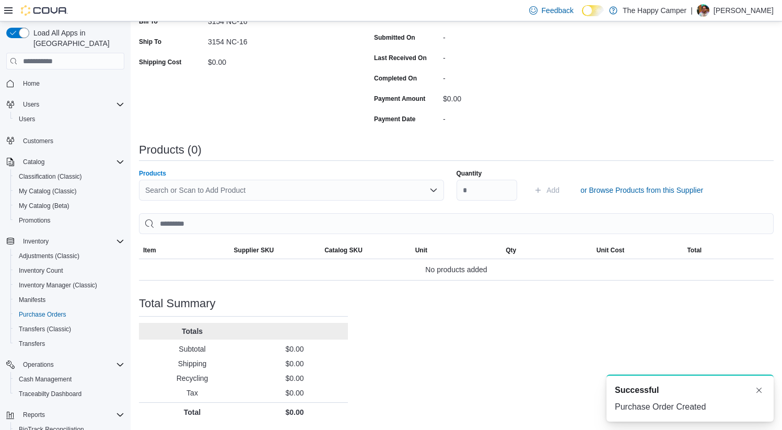
click at [191, 189] on div "Search or Scan to Add Product" at bounding box center [291, 190] width 305 height 21
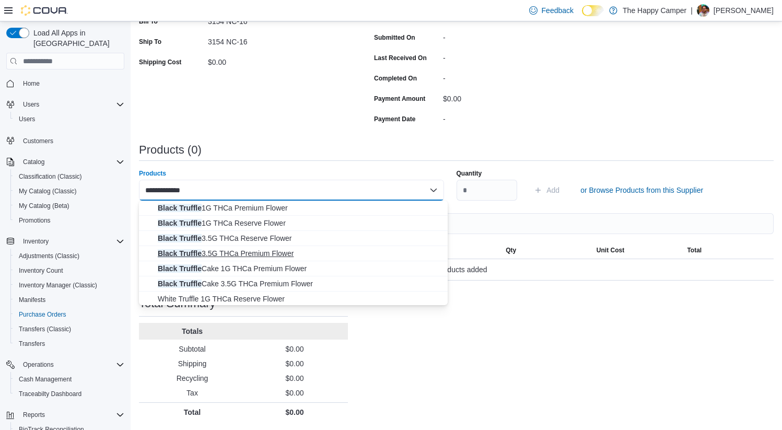
type input "**********"
click at [244, 251] on span "Black Truffle 3.5G THCa Premium Flower" at bounding box center [300, 253] width 284 height 10
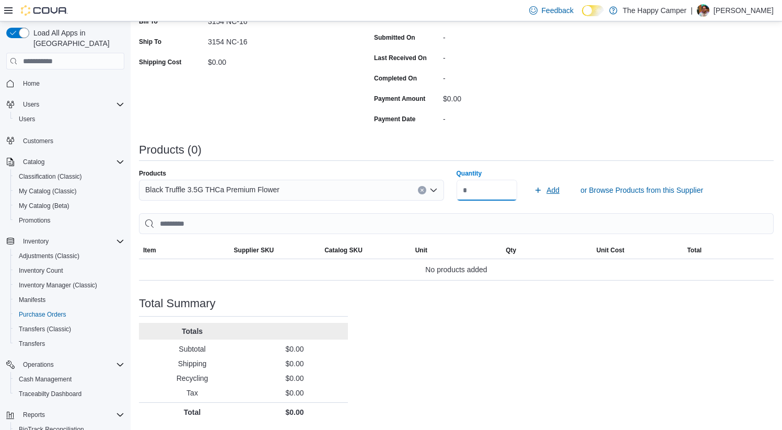
type input "*"
click at [564, 190] on button "Add" at bounding box center [547, 190] width 34 height 21
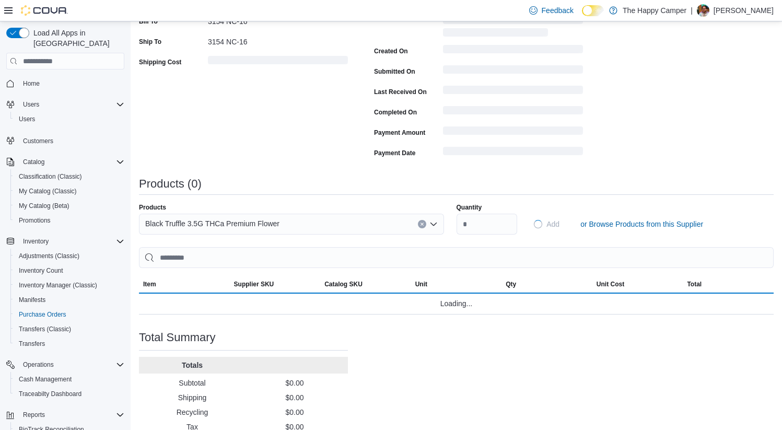
scroll to position [0, 0]
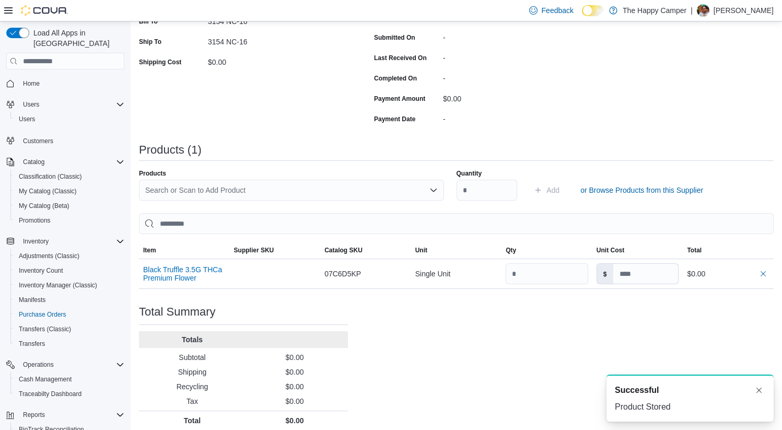
click at [222, 188] on div "Search or Scan to Add Product" at bounding box center [291, 190] width 305 height 21
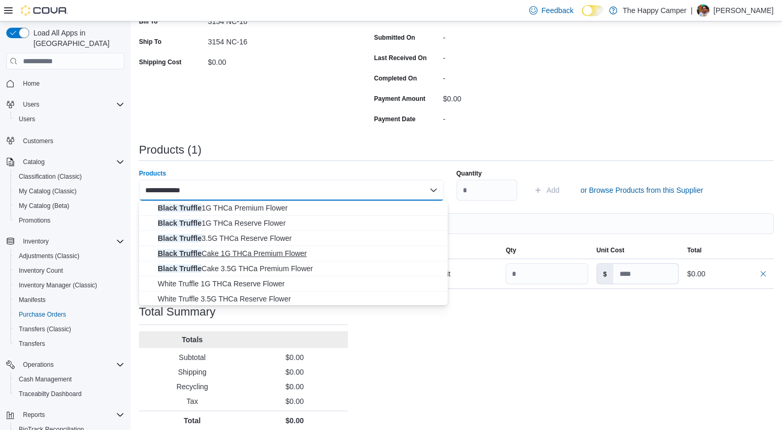
type input "**********"
click at [240, 256] on span "Black Truffle Cake 1G THCa Premium Flower" at bounding box center [300, 253] width 284 height 10
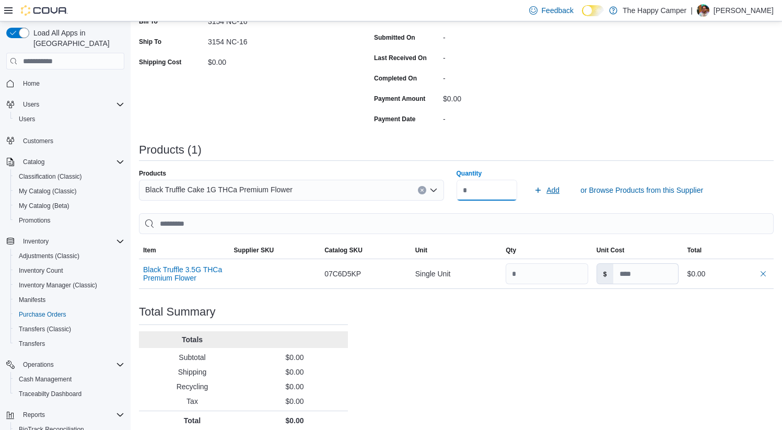
type input "**"
click at [554, 192] on span "Add" at bounding box center [552, 190] width 13 height 10
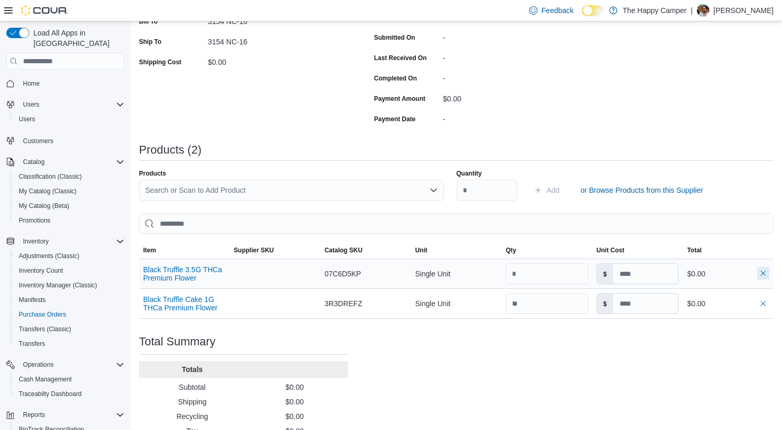
click at [769, 273] on button "button" at bounding box center [763, 273] width 13 height 13
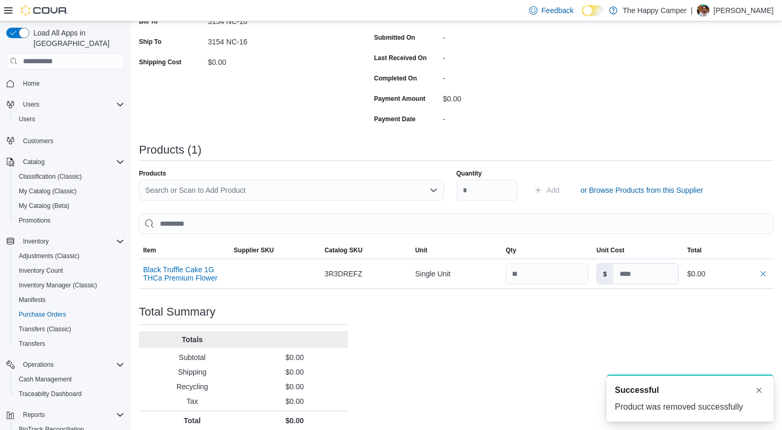
click at [247, 185] on div "Search or Scan to Add Product" at bounding box center [291, 190] width 305 height 21
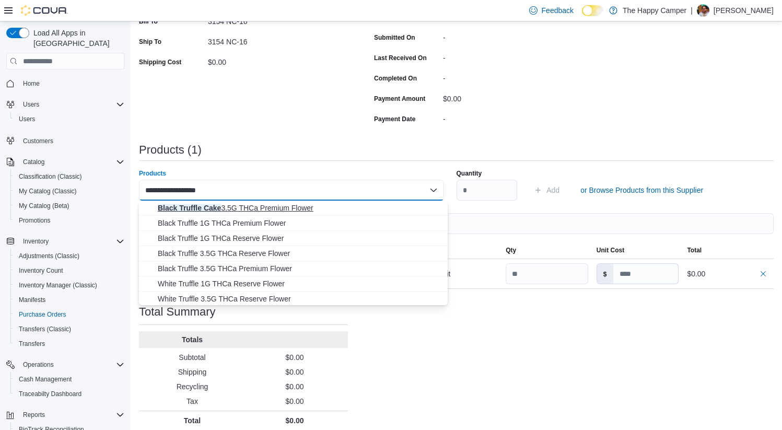
type input "**********"
click at [257, 206] on span "Black Truffle Cake 3.5G THCa Premium Flower" at bounding box center [300, 208] width 284 height 10
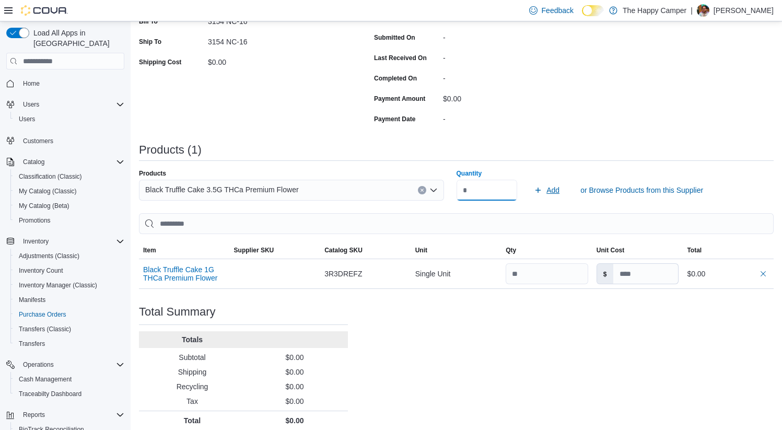
type input "*"
click at [555, 191] on span "Add" at bounding box center [552, 190] width 13 height 10
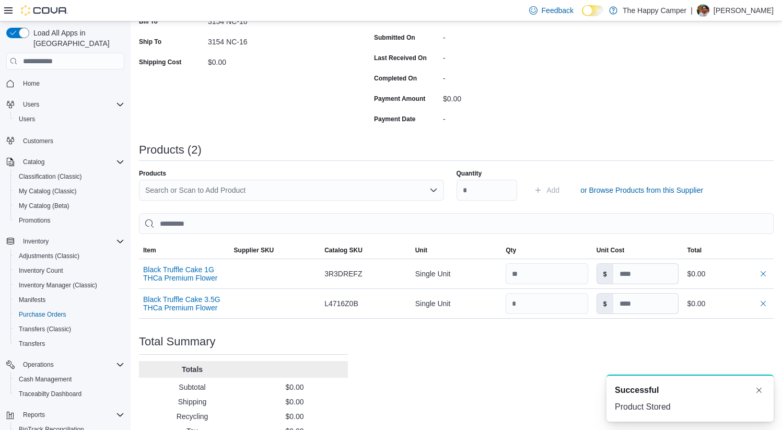
click at [244, 189] on div "Search or Scan to Add Product" at bounding box center [291, 190] width 305 height 21
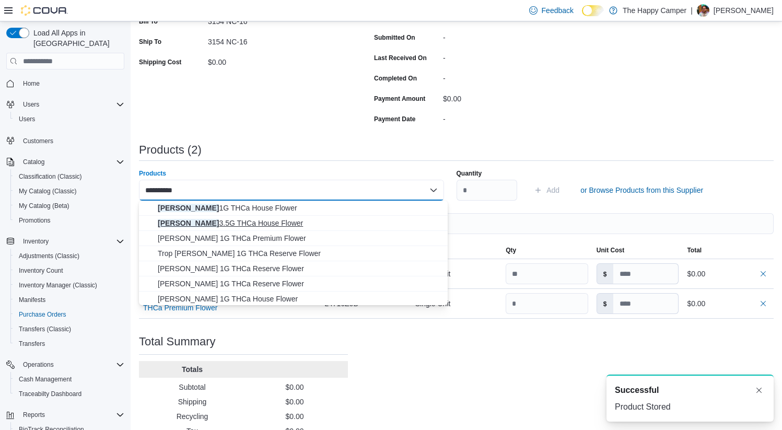
type input "*********"
click at [261, 228] on span "Mike Gary 3.5G THCa House Flower" at bounding box center [300, 223] width 284 height 10
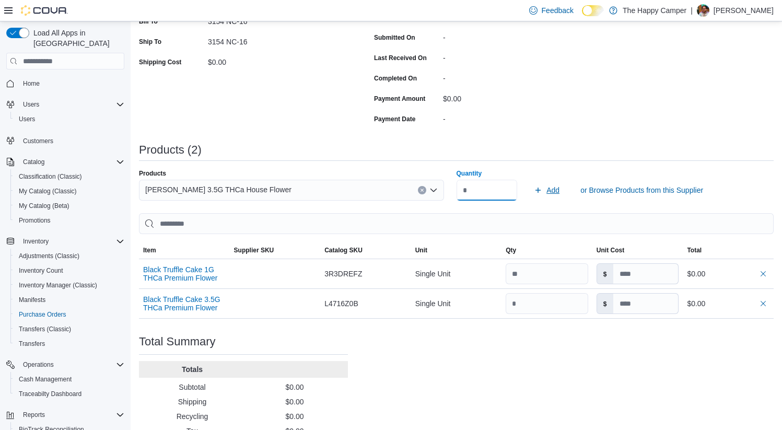
type input "*"
click at [556, 186] on span "Add" at bounding box center [552, 190] width 13 height 10
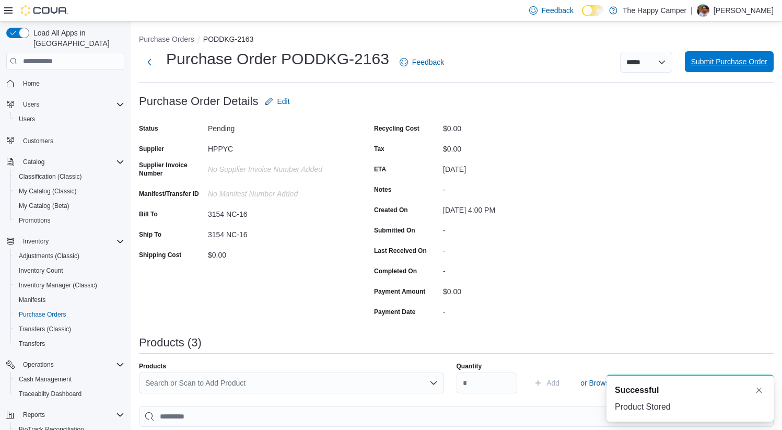
click at [724, 64] on span "Submit Purchase Order" at bounding box center [729, 61] width 76 height 10
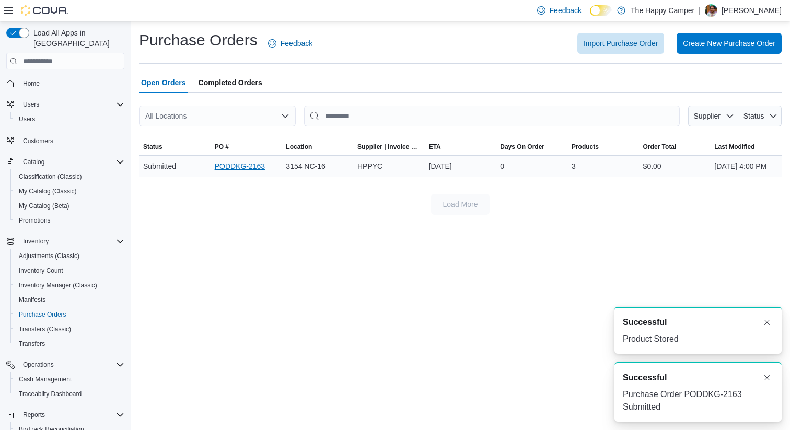
click at [235, 168] on link "PODDKG-2163" at bounding box center [240, 166] width 50 height 13
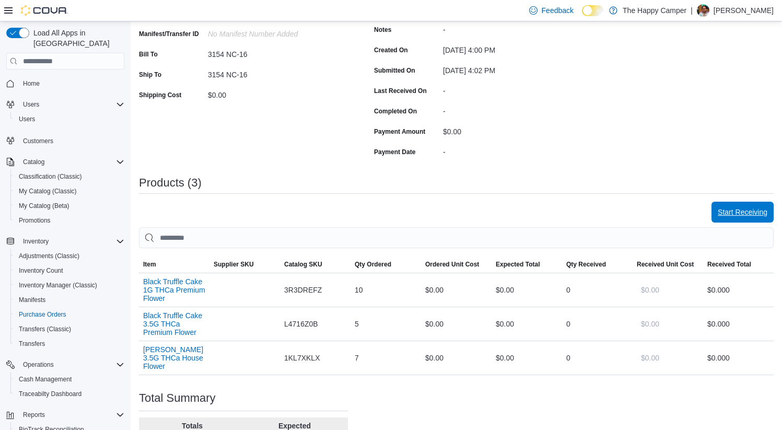
scroll to position [160, 0]
click at [755, 207] on span "Start Receiving" at bounding box center [743, 211] width 50 height 10
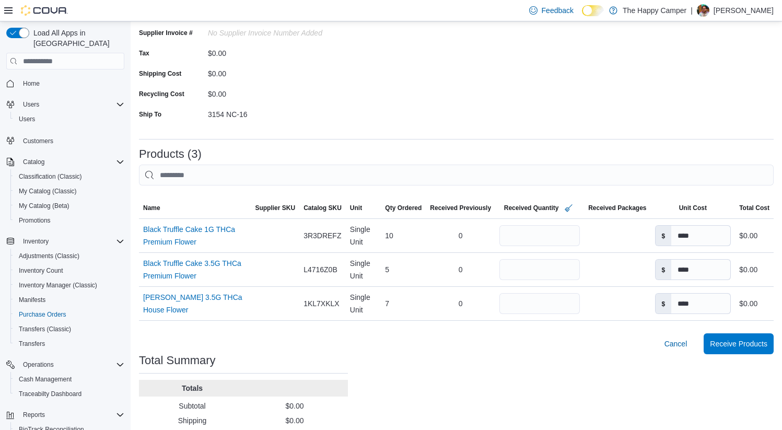
scroll to position [118, 0]
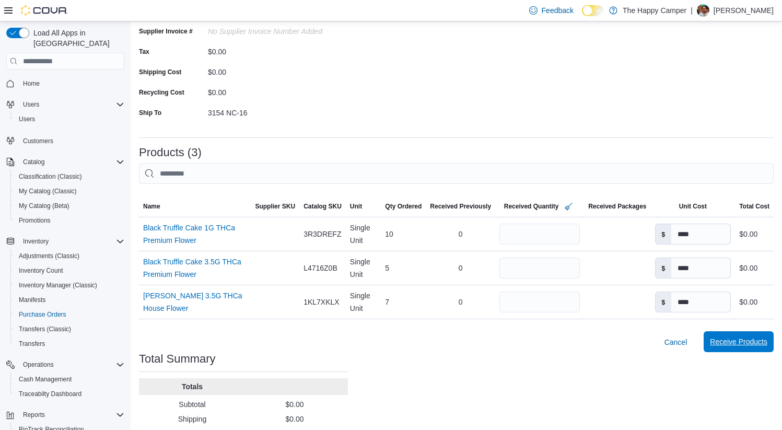
click at [747, 350] on span "Receive Products" at bounding box center [738, 341] width 57 height 21
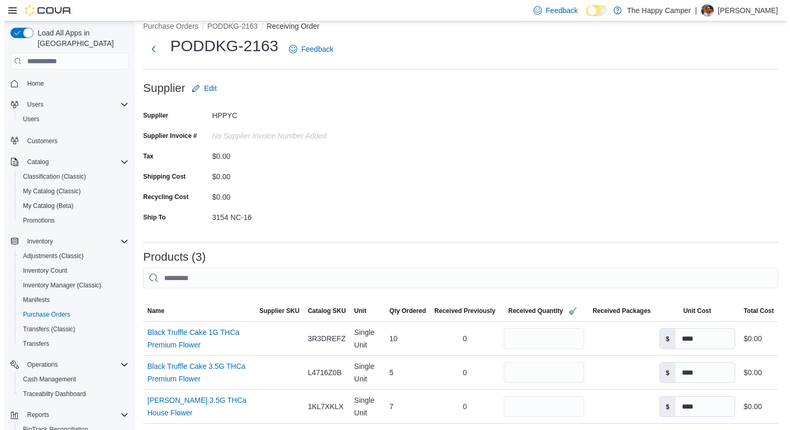
scroll to position [0, 0]
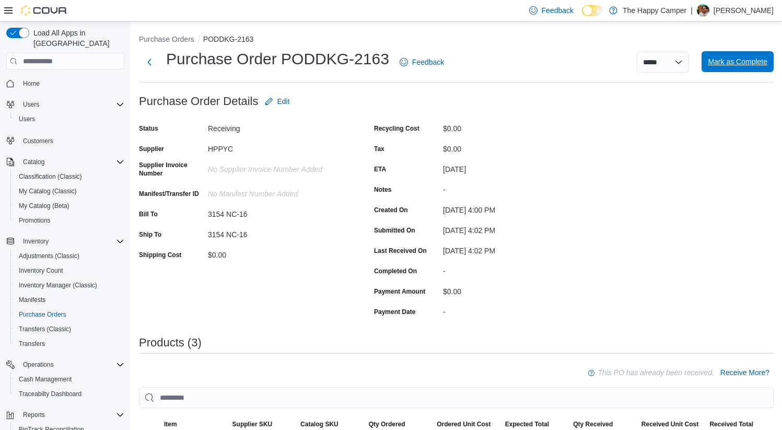
click at [748, 66] on span "Mark as Complete" at bounding box center [738, 61] width 60 height 10
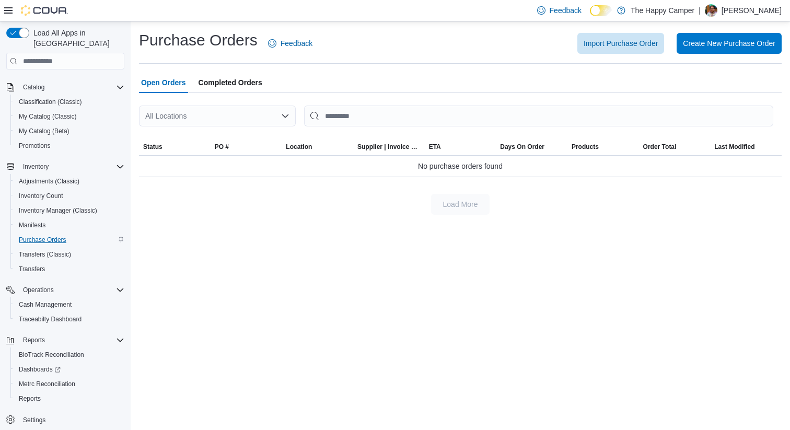
scroll to position [75, 0]
click at [23, 394] on span "Reports" at bounding box center [30, 398] width 22 height 8
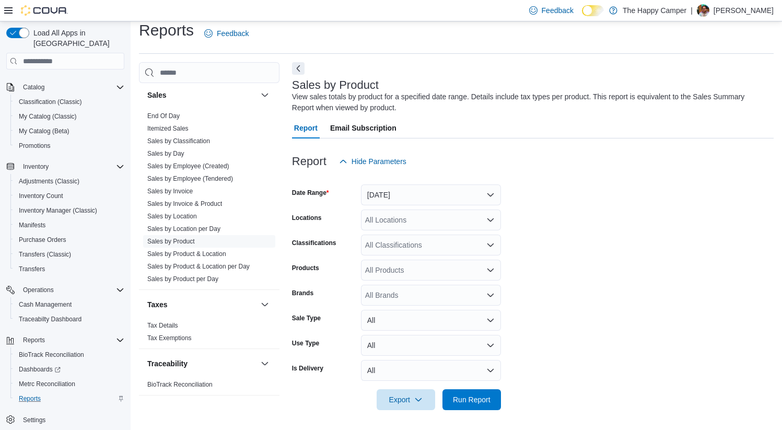
scroll to position [11, 0]
click at [200, 211] on span "Sales by Location" at bounding box center [209, 215] width 132 height 13
click at [197, 217] on link "Sales by Location" at bounding box center [172, 215] width 50 height 7
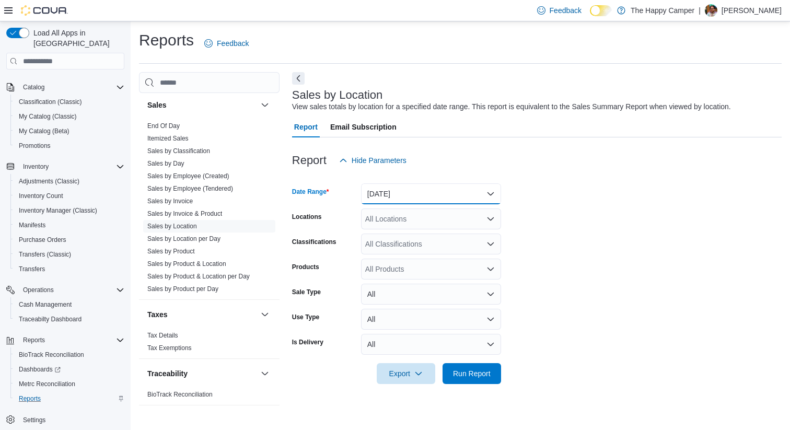
click at [436, 194] on button "Yesterday" at bounding box center [431, 193] width 140 height 21
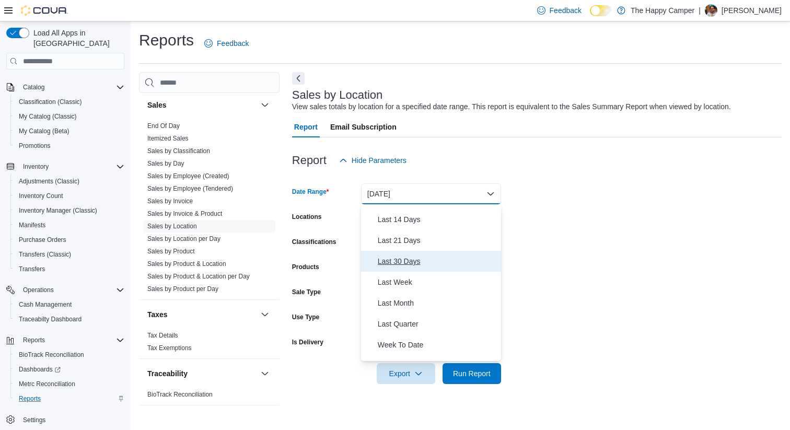
click at [413, 256] on span "Last 30 Days" at bounding box center [437, 261] width 119 height 13
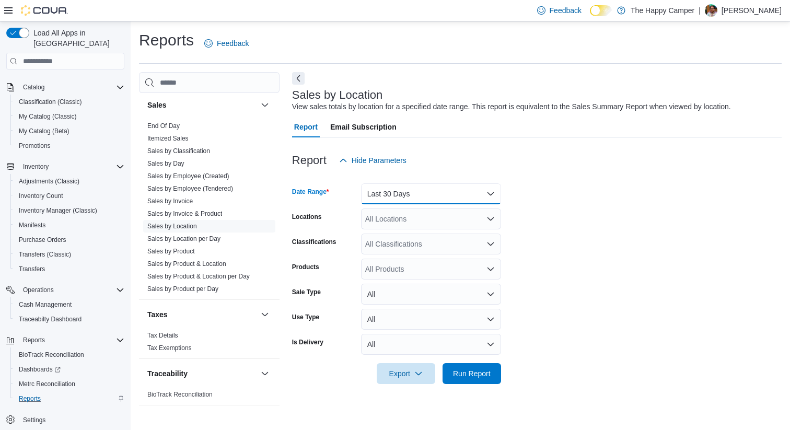
click at [475, 196] on button "Last 30 Days" at bounding box center [431, 193] width 140 height 21
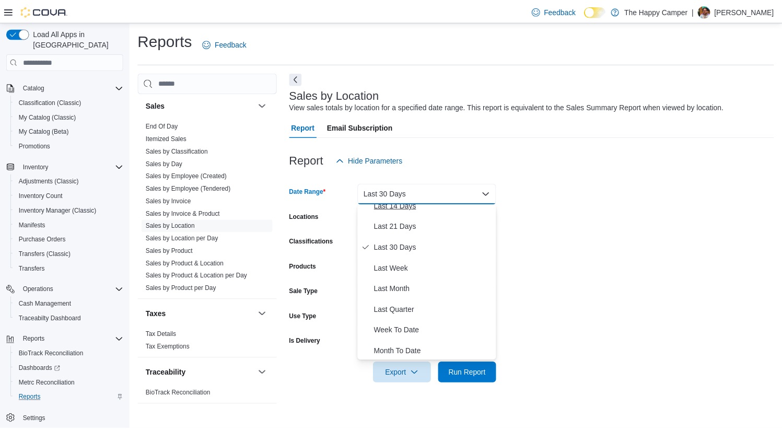
scroll to position [121, 0]
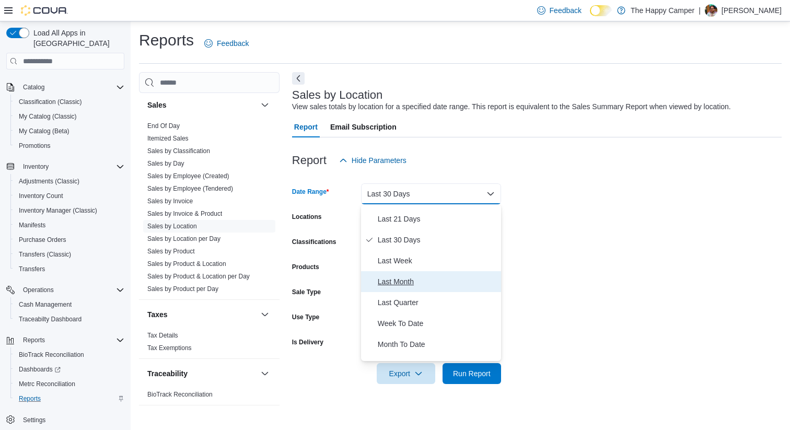
click at [414, 282] on span "Last Month" at bounding box center [437, 281] width 119 height 13
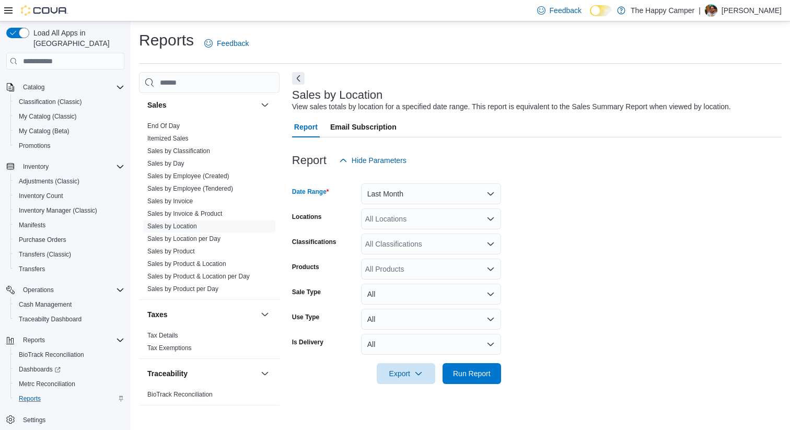
click at [465, 214] on div "All Locations" at bounding box center [431, 218] width 140 height 21
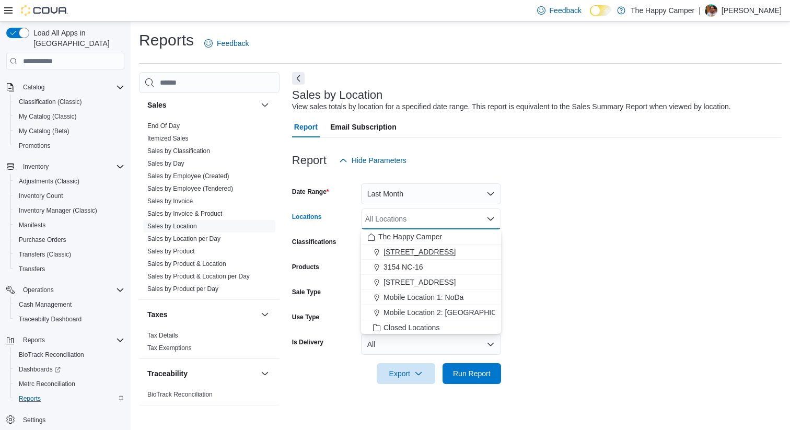
click at [416, 251] on span "2918 North Davidson St" at bounding box center [419, 252] width 72 height 10
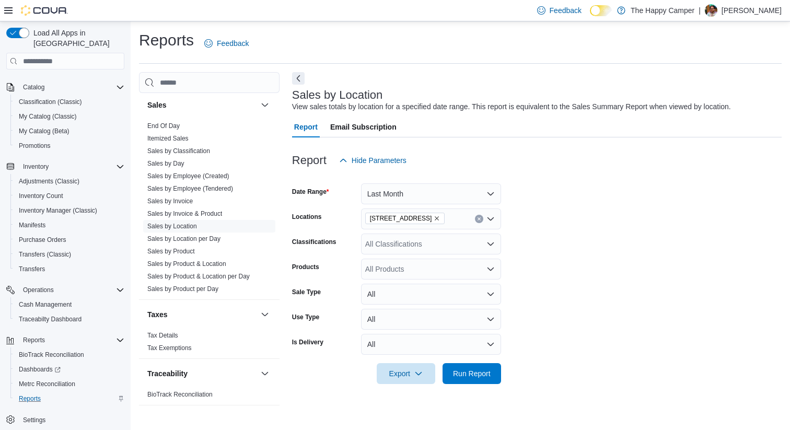
click at [542, 266] on form "Date Range Last Month Locations 2918 North Davidson St Classifications All Clas…" at bounding box center [536, 277] width 489 height 213
click at [477, 369] on span "Run Report" at bounding box center [472, 373] width 38 height 10
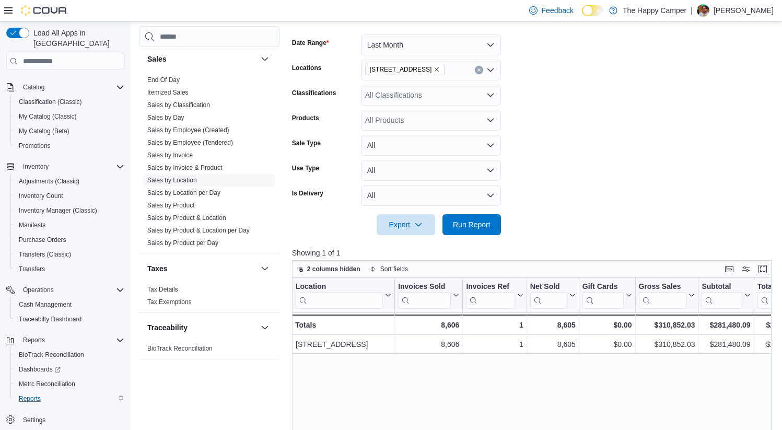
scroll to position [148, 0]
click at [477, 73] on icon "Clear input" at bounding box center [479, 71] width 4 height 4
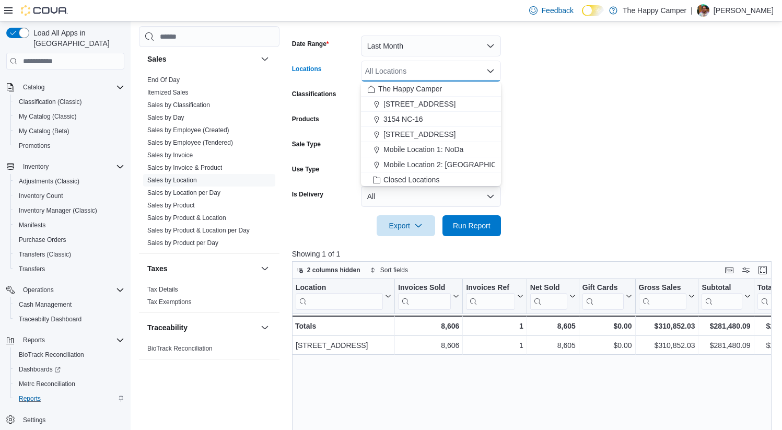
click at [457, 73] on div "All Locations" at bounding box center [431, 71] width 140 height 21
click at [404, 133] on span "321 East Blvd - C" at bounding box center [419, 134] width 72 height 10
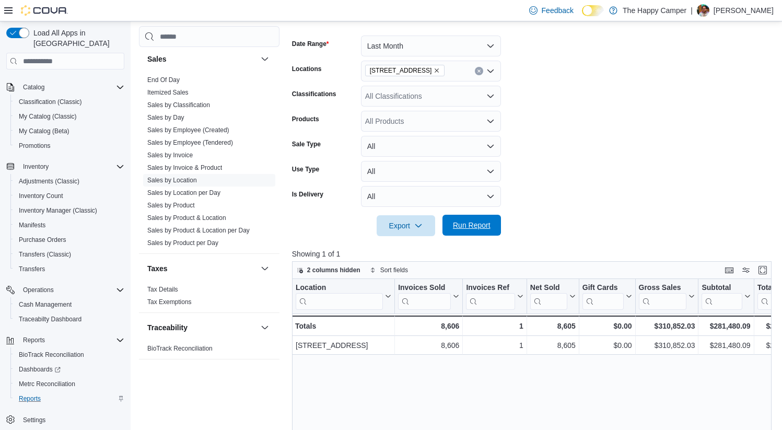
click at [474, 216] on span "Run Report" at bounding box center [472, 225] width 46 height 21
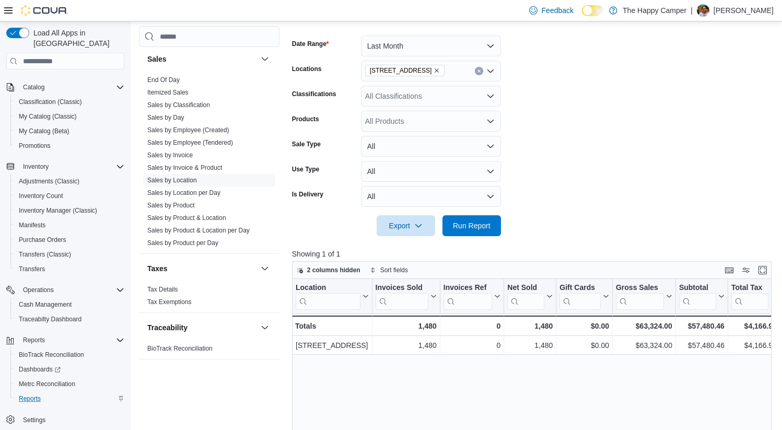
click at [477, 69] on icon "Clear input" at bounding box center [479, 71] width 4 height 4
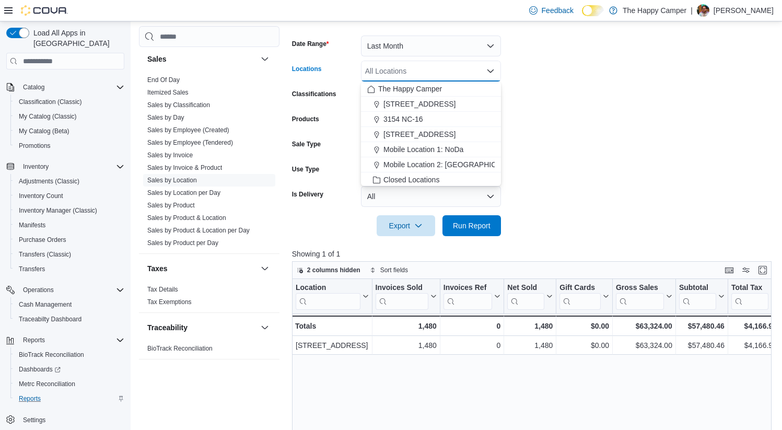
click at [455, 72] on div "All Locations Combo box. Selected. Combo box input. All Locations. Type some te…" at bounding box center [431, 71] width 140 height 21
click at [406, 123] on span "3154 NC-16" at bounding box center [403, 119] width 40 height 10
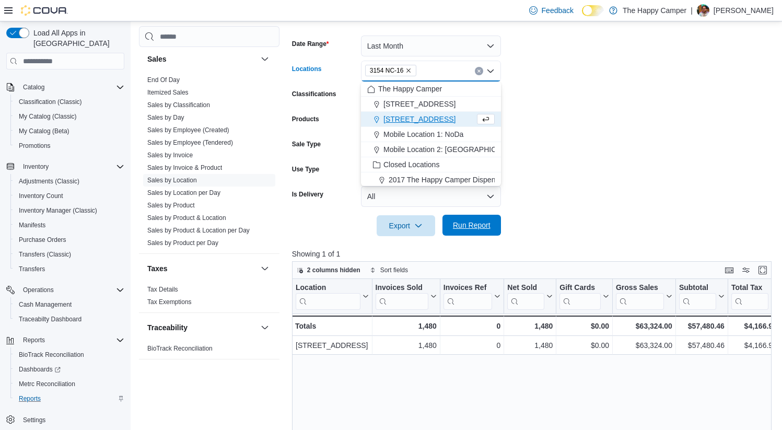
click at [465, 225] on span "Run Report" at bounding box center [472, 225] width 38 height 10
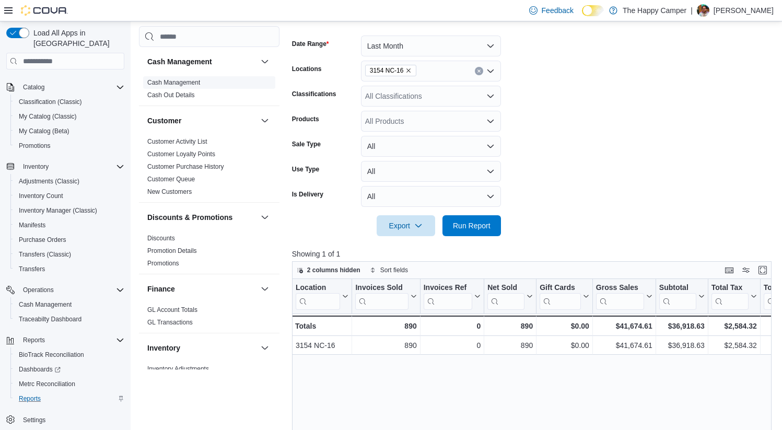
click at [168, 83] on link "Cash Management" at bounding box center [173, 82] width 53 height 7
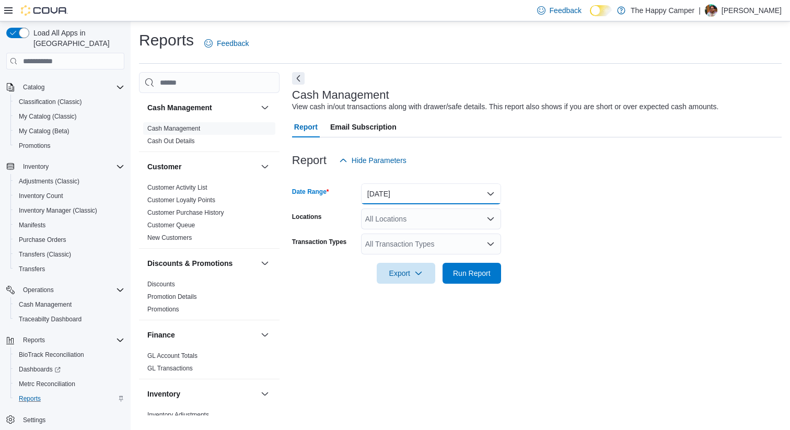
click at [408, 189] on button "Today" at bounding box center [431, 193] width 140 height 21
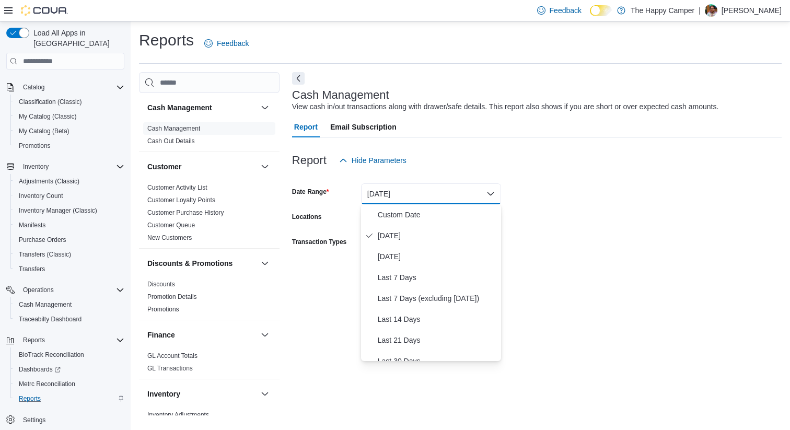
click at [608, 196] on form "Date Range Today Locations All Locations Transaction Types All Transaction Type…" at bounding box center [536, 227] width 489 height 113
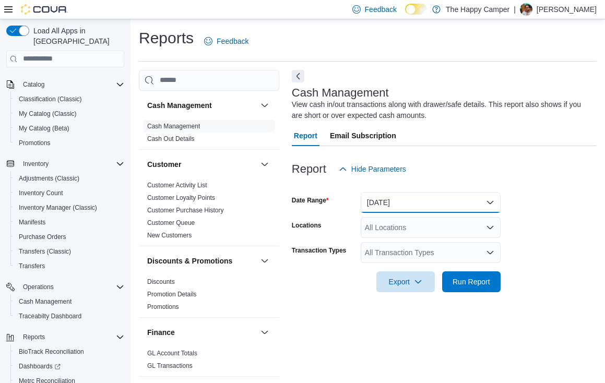
click at [400, 196] on button "Today" at bounding box center [431, 202] width 140 height 21
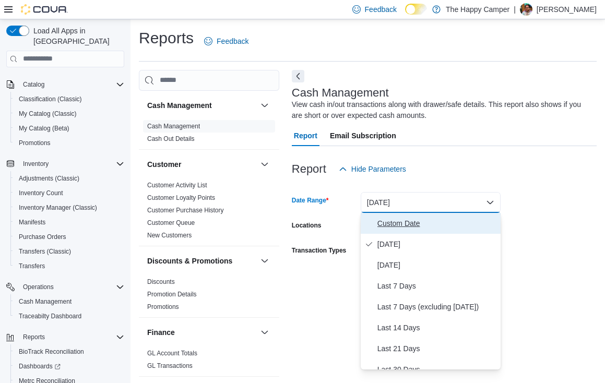
click at [412, 223] on span "Custom Date" at bounding box center [437, 223] width 119 height 13
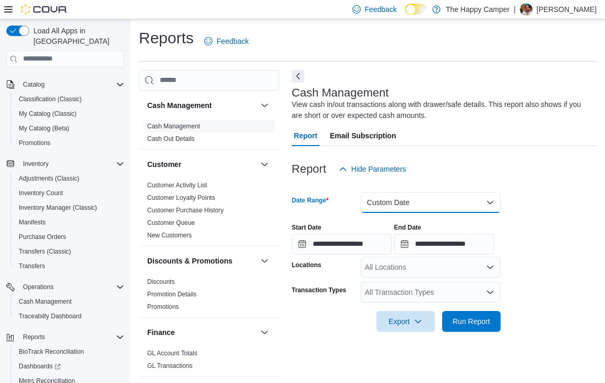
click at [480, 201] on button "Custom Date" at bounding box center [431, 202] width 140 height 21
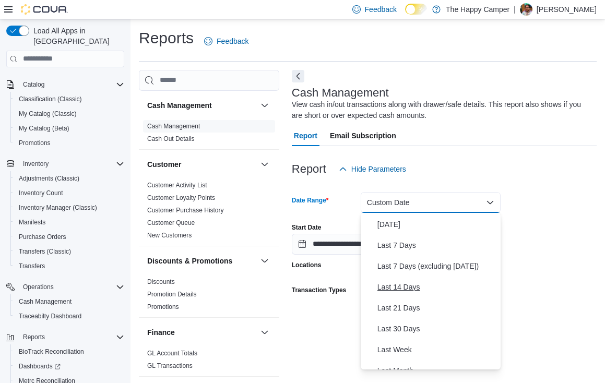
scroll to position [42, 0]
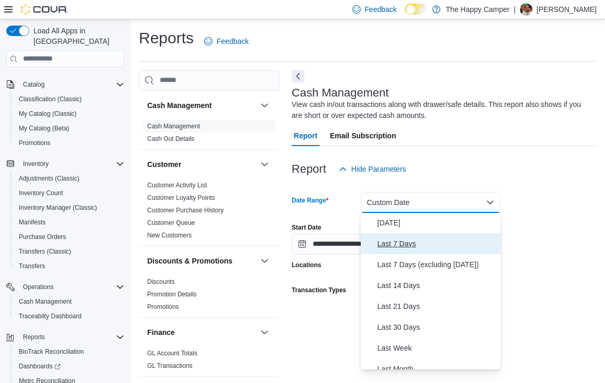
click at [406, 245] on span "Last 7 Days" at bounding box center [437, 244] width 119 height 13
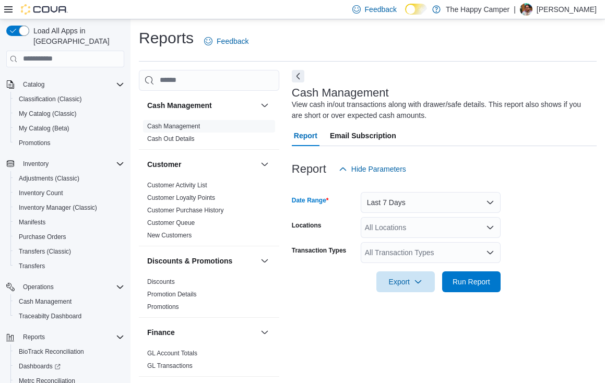
click at [446, 225] on div "All Locations" at bounding box center [431, 227] width 140 height 21
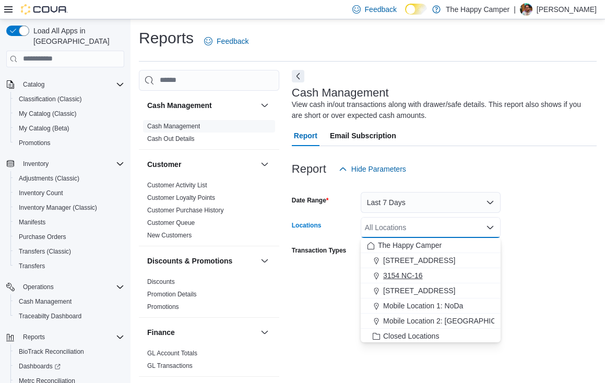
click at [408, 276] on span "3154 NC-16" at bounding box center [403, 276] width 40 height 10
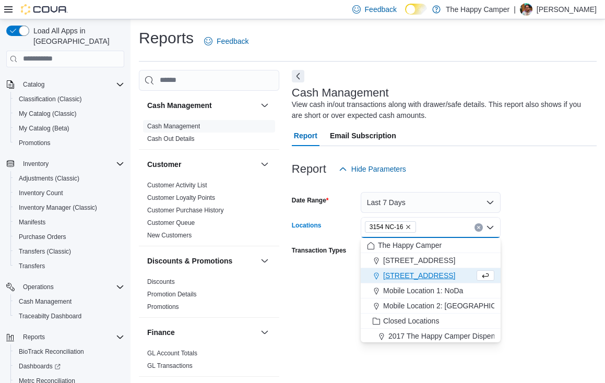
click at [557, 266] on div at bounding box center [444, 267] width 305 height 8
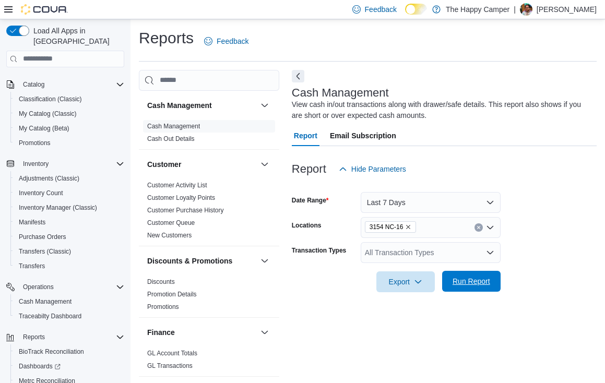
click at [464, 286] on span "Run Report" at bounding box center [472, 281] width 38 height 10
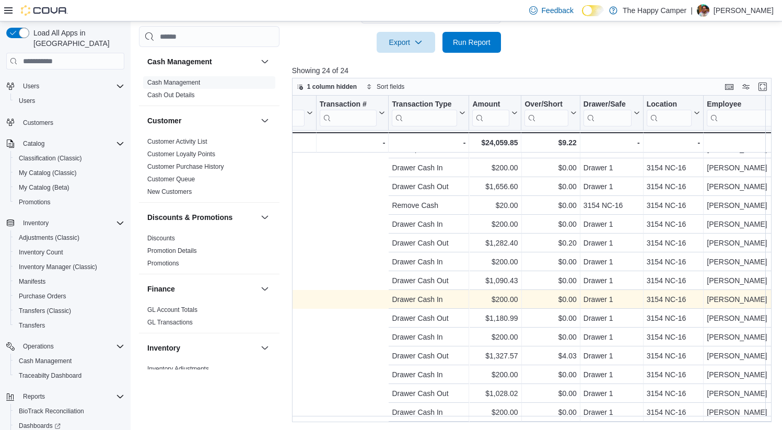
scroll to position [188, 0]
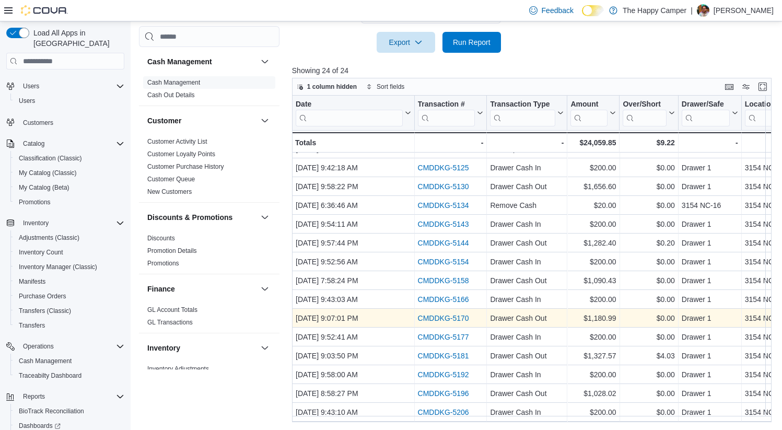
click at [446, 314] on link "CMDDKG-5170" at bounding box center [442, 318] width 51 height 8
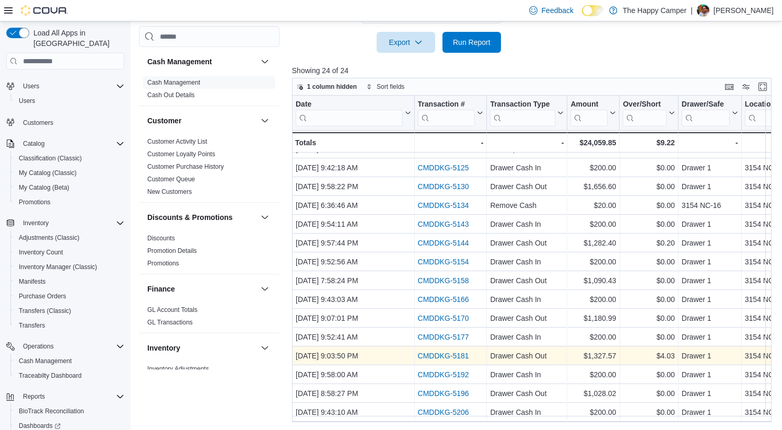
click at [445, 352] on link "CMDDKG-5181" at bounding box center [442, 356] width 51 height 8
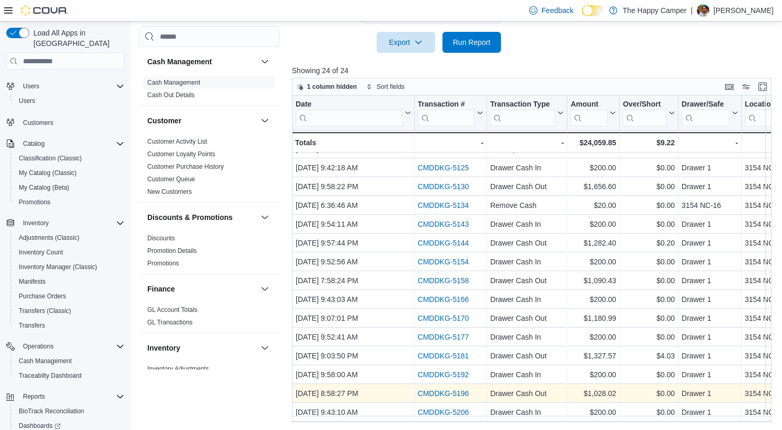
click at [446, 389] on link "CMDDKG-5196" at bounding box center [442, 393] width 51 height 8
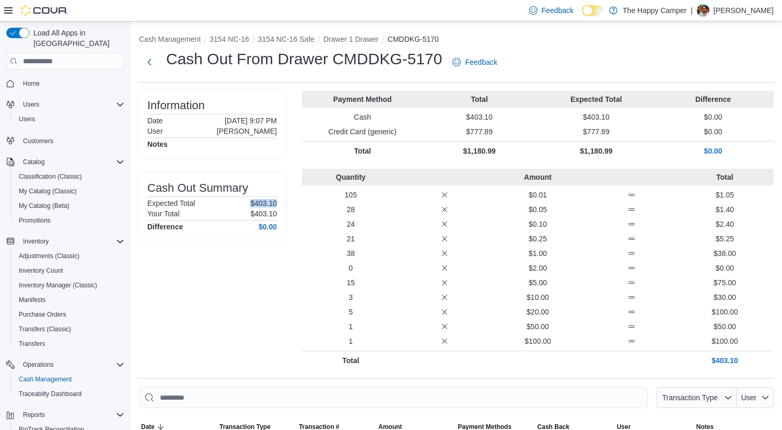
drag, startPoint x: 276, startPoint y: 204, endPoint x: 248, endPoint y: 203, distance: 28.7
click at [248, 203] on div "Expected Total $403.10" at bounding box center [212, 203] width 130 height 8
copy p "$403.10"
drag, startPoint x: 276, startPoint y: 212, endPoint x: 249, endPoint y: 212, distance: 27.2
click at [250, 212] on p "$403.10" at bounding box center [263, 213] width 27 height 8
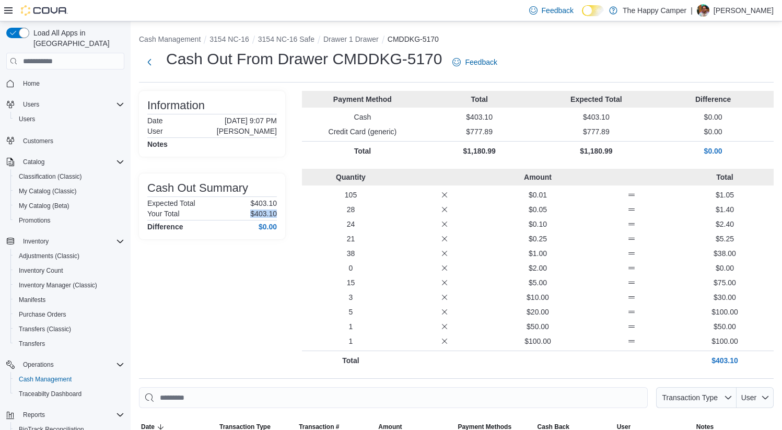
copy p "$403.10"
drag, startPoint x: 278, startPoint y: 204, endPoint x: 248, endPoint y: 203, distance: 30.3
click at [248, 203] on div "Cash Out Summary Expected Total $394.99 Your Total $399.02 Difference $4.03" at bounding box center [212, 206] width 146 height 66
copy p "$394.99"
drag, startPoint x: 278, startPoint y: 213, endPoint x: 248, endPoint y: 211, distance: 30.9
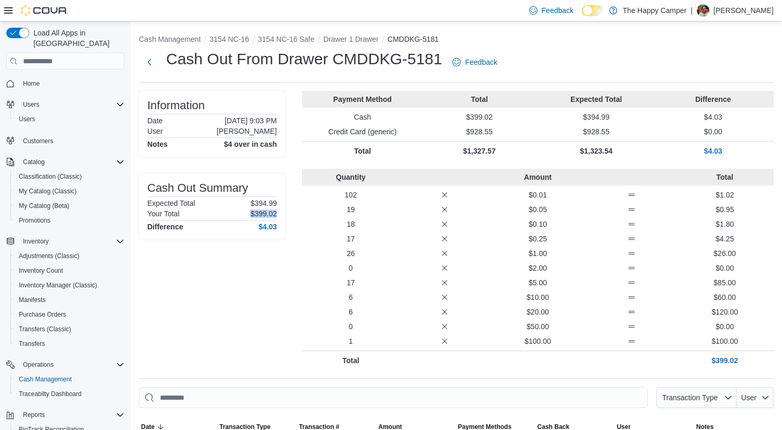
click at [248, 211] on div "Cash Out Summary Expected Total $394.99 Your Total $399.02 Difference $4.03" at bounding box center [212, 206] width 146 height 66
copy p "$399.02"
drag, startPoint x: 279, startPoint y: 203, endPoint x: 248, endPoint y: 202, distance: 30.8
click at [248, 202] on div "Cash Out Summary Expected Total $386.26 Your Total $386.26 Difference $0.00" at bounding box center [212, 206] width 146 height 66
copy p "$386.26"
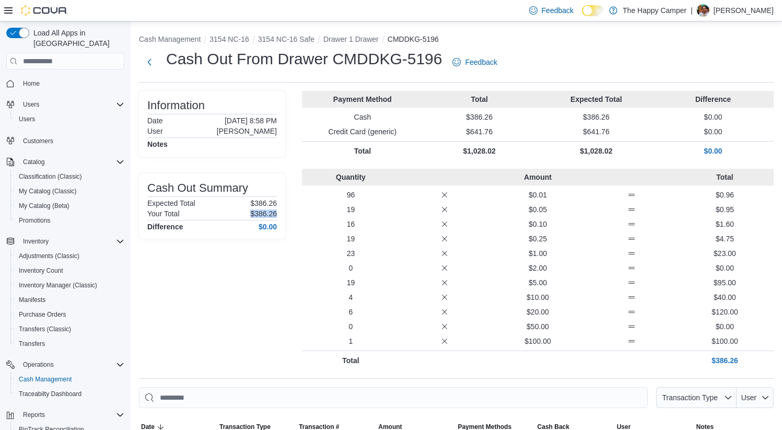
drag, startPoint x: 277, startPoint y: 214, endPoint x: 248, endPoint y: 214, distance: 29.3
click at [248, 214] on div "Cash Out Summary Expected Total $386.26 Your Total $386.26 Difference $0.00" at bounding box center [212, 206] width 146 height 66
copy p "$386.26"
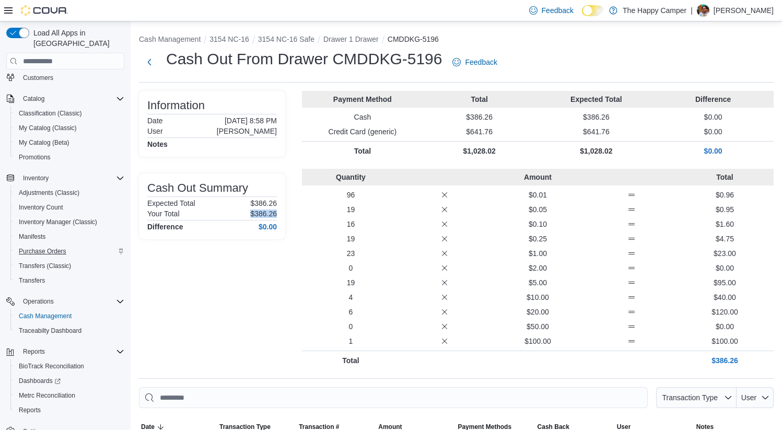
scroll to position [75, 0]
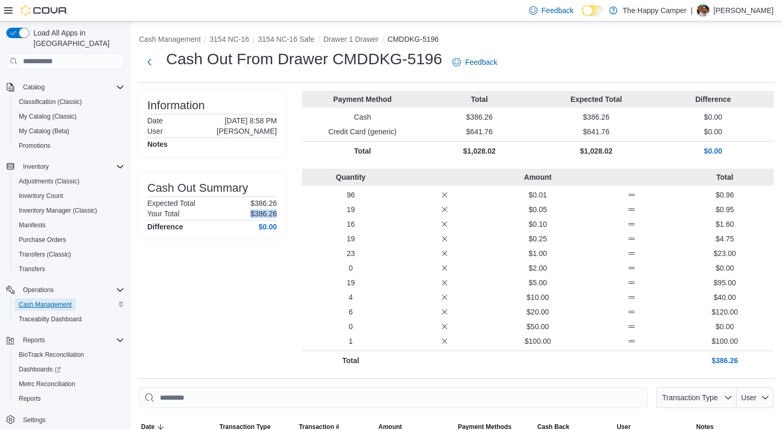
click at [51, 300] on span "Cash Management" at bounding box center [45, 304] width 53 height 8
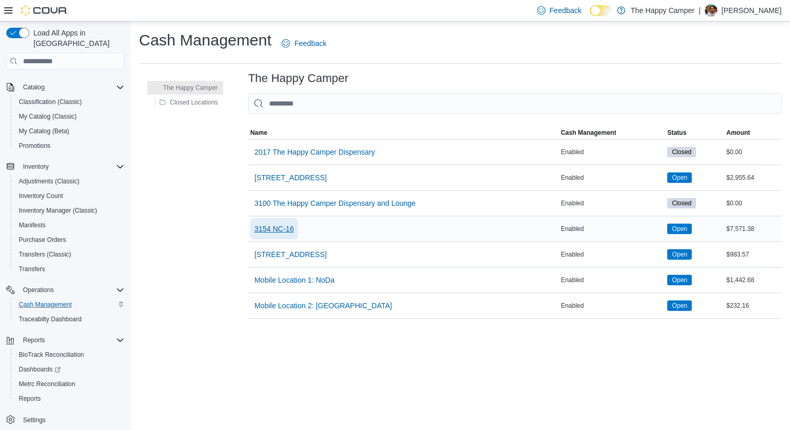
click at [281, 227] on span "3154 NC-16" at bounding box center [274, 229] width 40 height 10
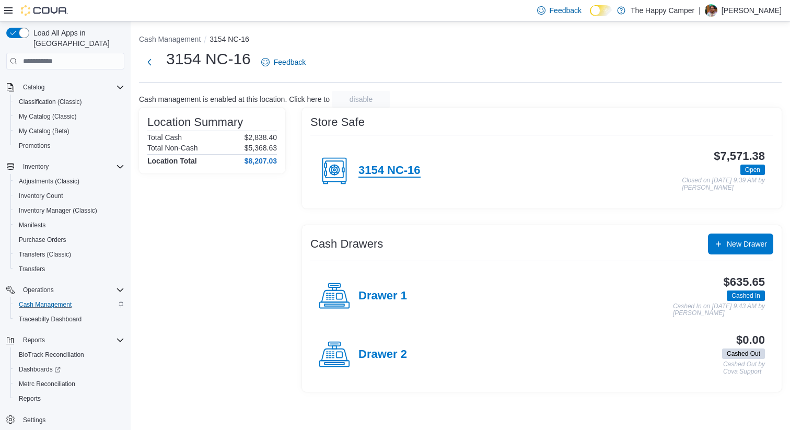
click at [420, 173] on h4 "3154 NC-16" at bounding box center [389, 171] width 62 height 14
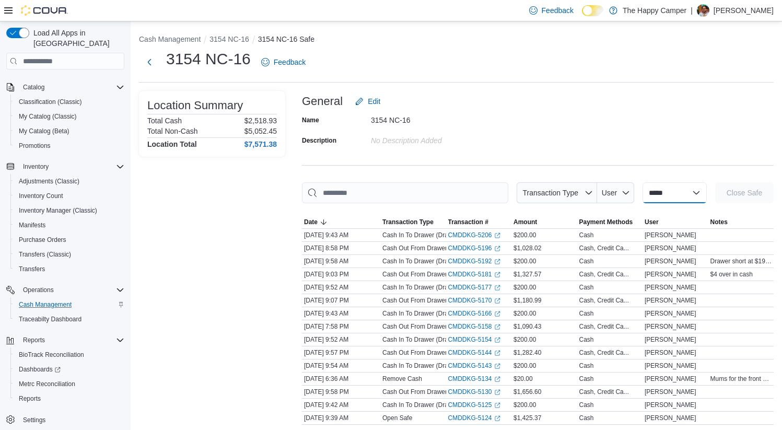
click at [669, 192] on select "**********" at bounding box center [674, 192] width 64 height 21
select select "**********"
click at [642, 182] on select "**********" at bounding box center [674, 192] width 64 height 21
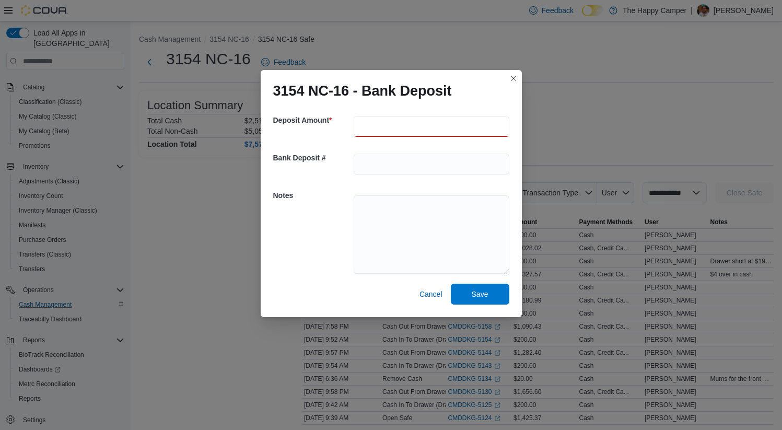
click at [411, 124] on input "number" at bounding box center [432, 126] width 156 height 21
click at [404, 165] on input "text" at bounding box center [432, 164] width 156 height 21
click at [394, 126] on input "****" at bounding box center [432, 126] width 156 height 21
type input "****"
click at [397, 167] on input "text" at bounding box center [432, 164] width 156 height 21
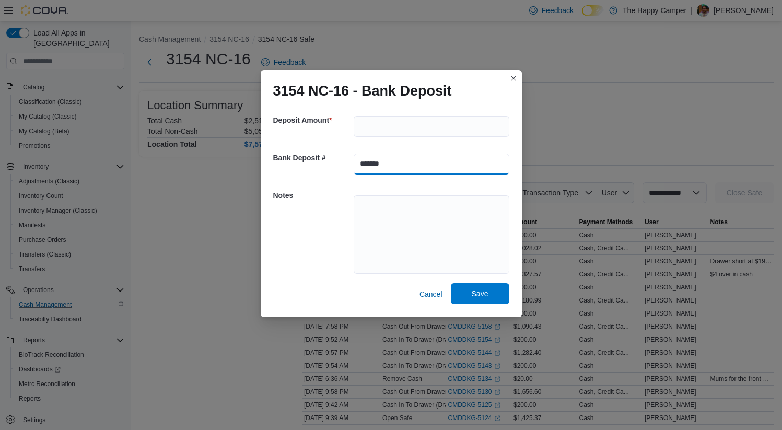
type input "*******"
click at [489, 294] on span "Save" at bounding box center [480, 293] width 46 height 21
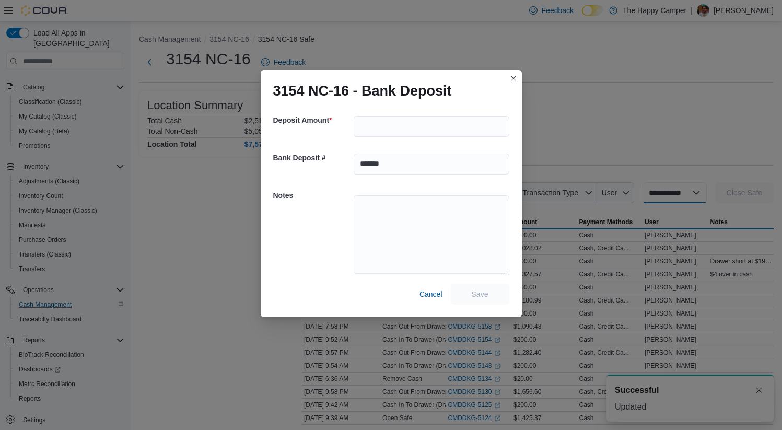
select select
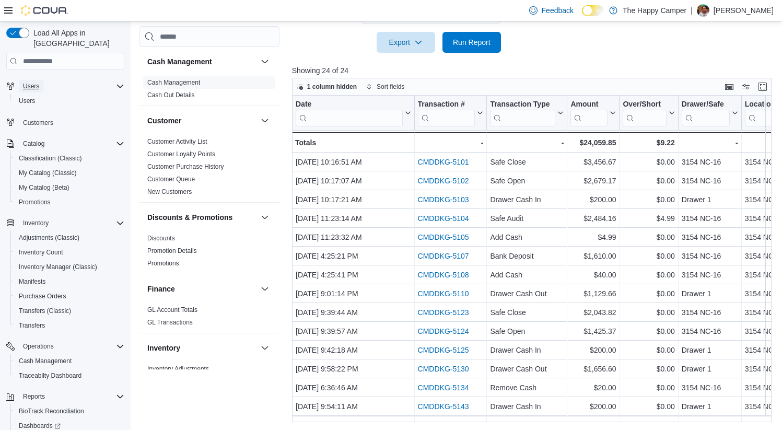
click at [31, 82] on span "Users" at bounding box center [31, 86] width 16 height 8
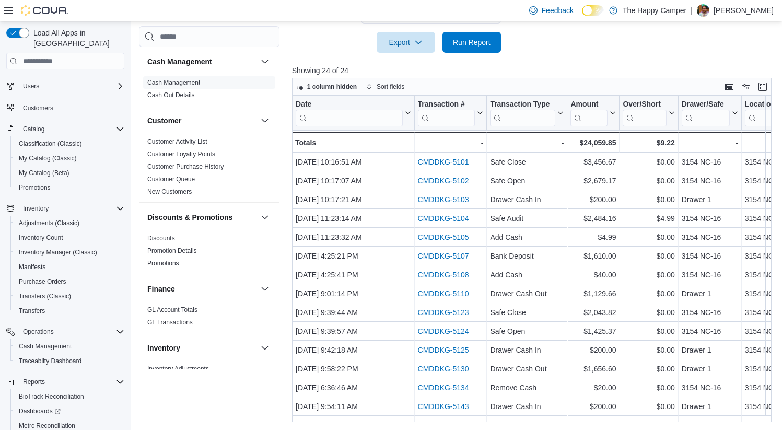
click at [44, 4] on div at bounding box center [36, 10] width 64 height 21
click at [48, 31] on span "Load All Apps in [GEOGRAPHIC_DATA]" at bounding box center [76, 38] width 95 height 21
click at [4, 10] on icon at bounding box center [8, 10] width 8 height 8
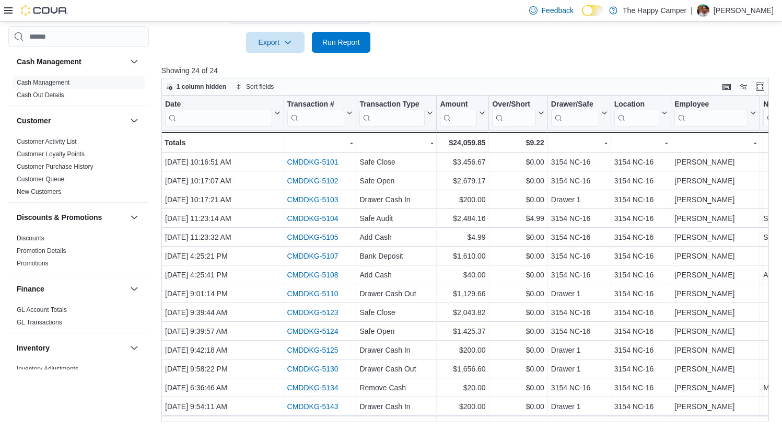
click at [7, 8] on icon at bounding box center [8, 10] width 8 height 8
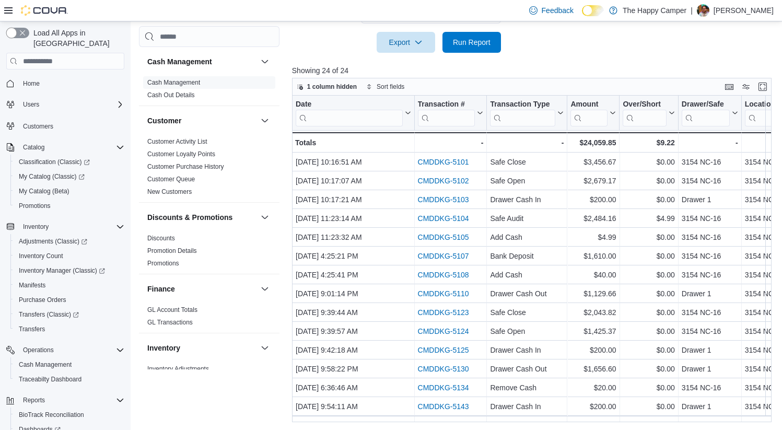
click at [14, 37] on button "button" at bounding box center [17, 33] width 23 height 10
